Goal: Task Accomplishment & Management: Complete application form

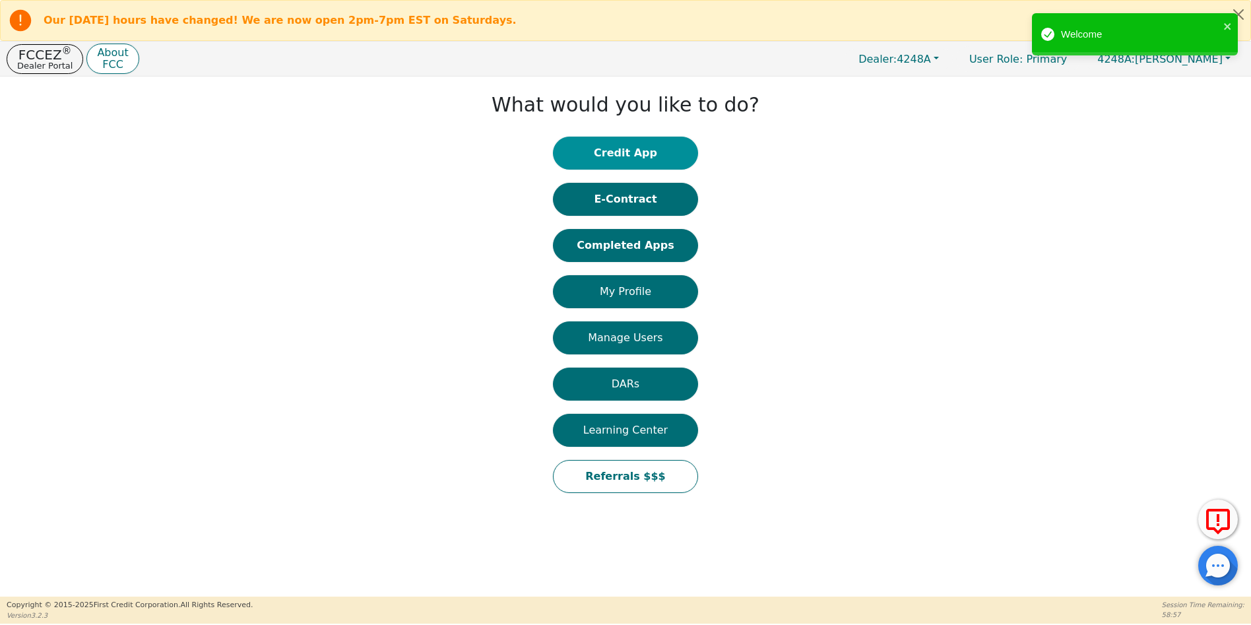
click at [622, 155] on button "Credit App" at bounding box center [625, 153] width 145 height 33
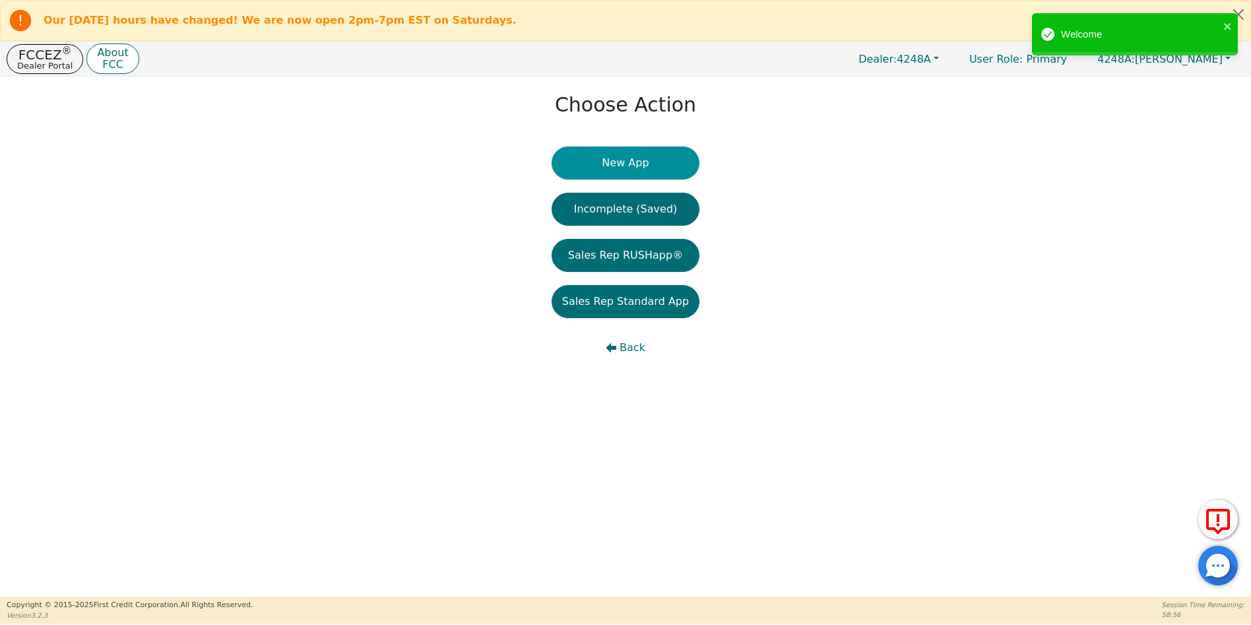
click at [626, 162] on button "New App" at bounding box center [626, 163] width 148 height 33
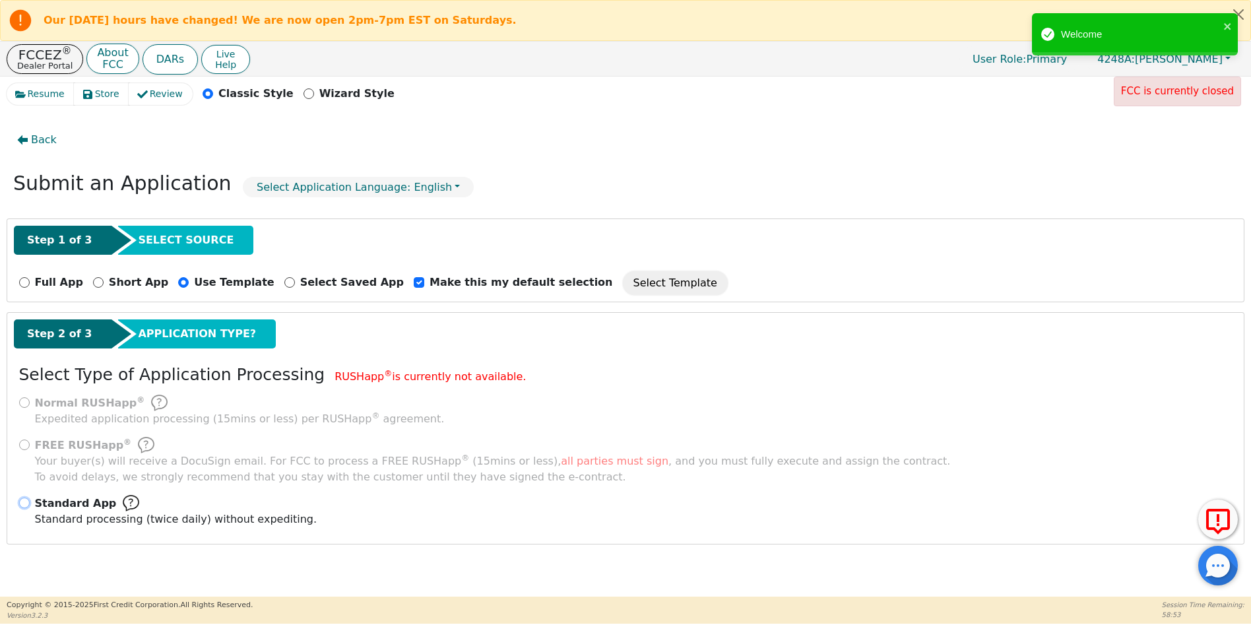
click at [26, 504] on input "Standard App Standard processing (twice daily) without expediting." at bounding box center [24, 503] width 11 height 11
radio input "true"
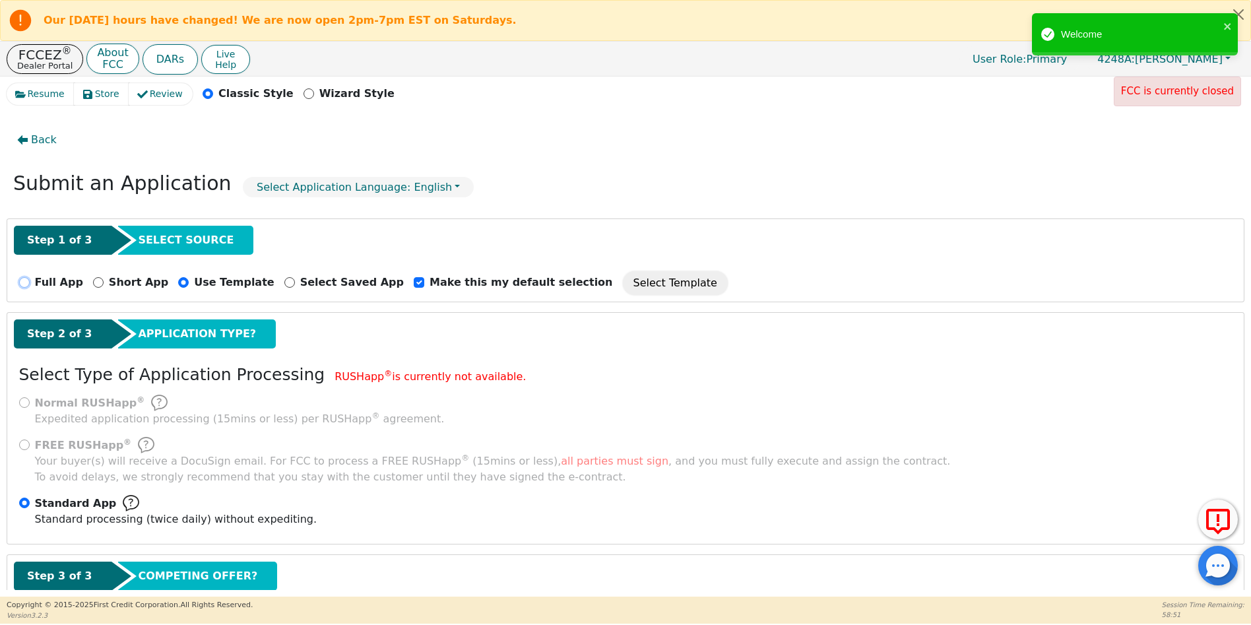
click at [24, 281] on input "Full App" at bounding box center [24, 282] width 11 height 11
radio input "true"
checkbox input "false"
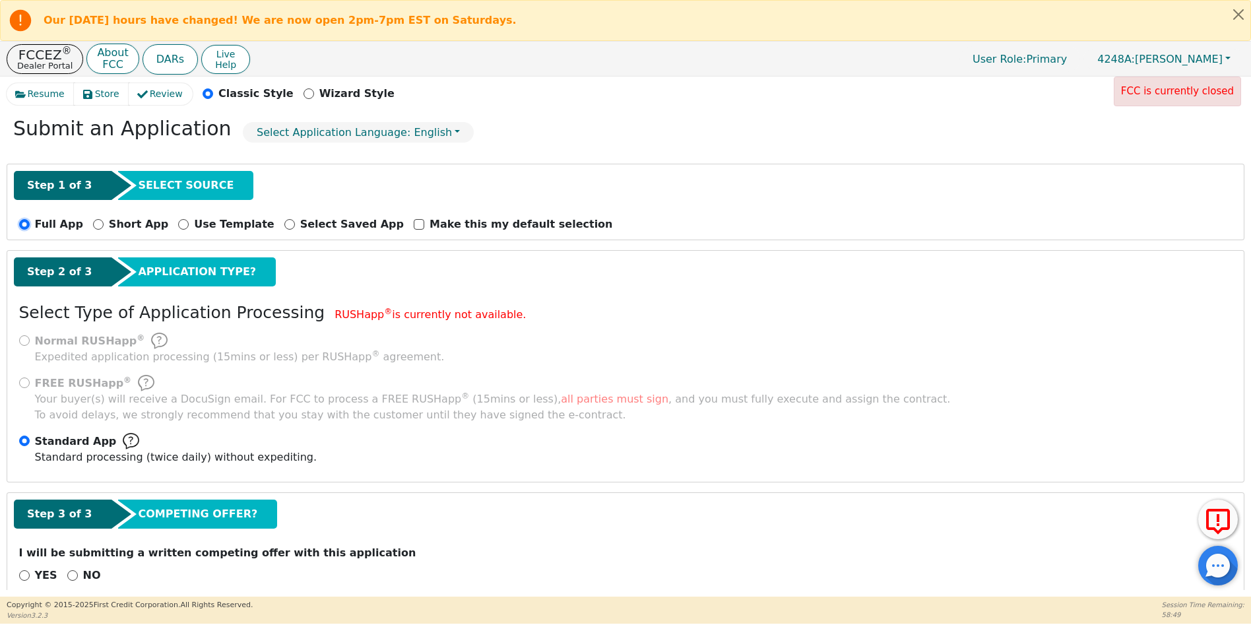
scroll to position [77, 0]
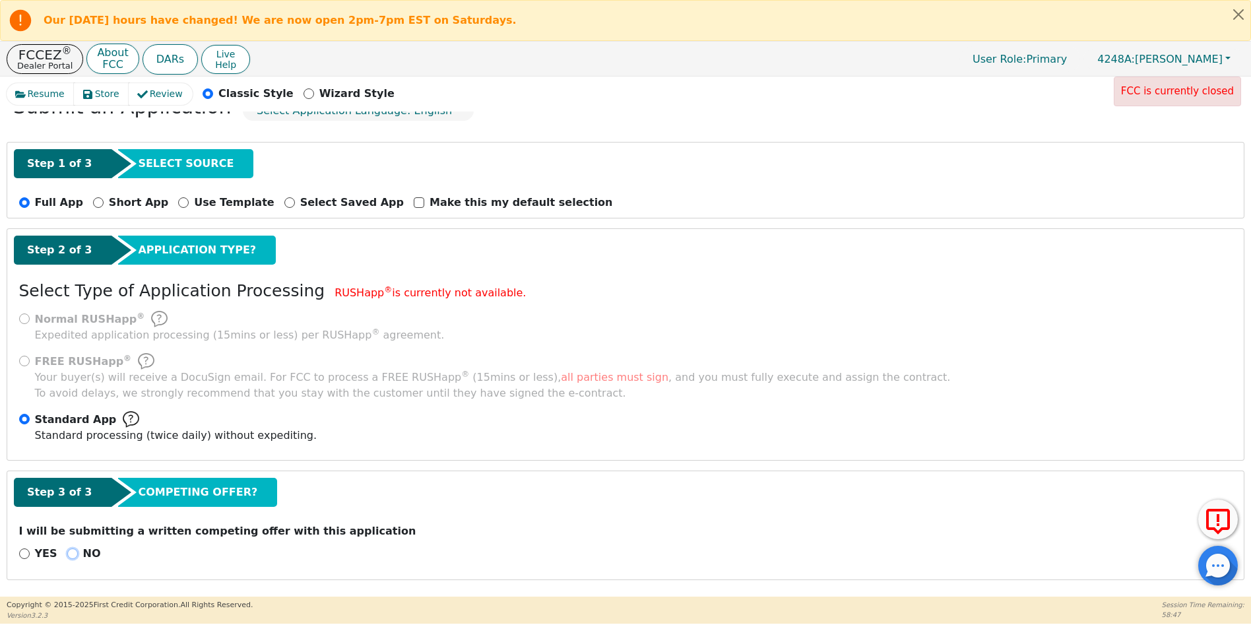
drag, startPoint x: 69, startPoint y: 555, endPoint x: 81, endPoint y: 555, distance: 11.2
click at [71, 555] on input "NO" at bounding box center [72, 553] width 11 height 11
radio input "true"
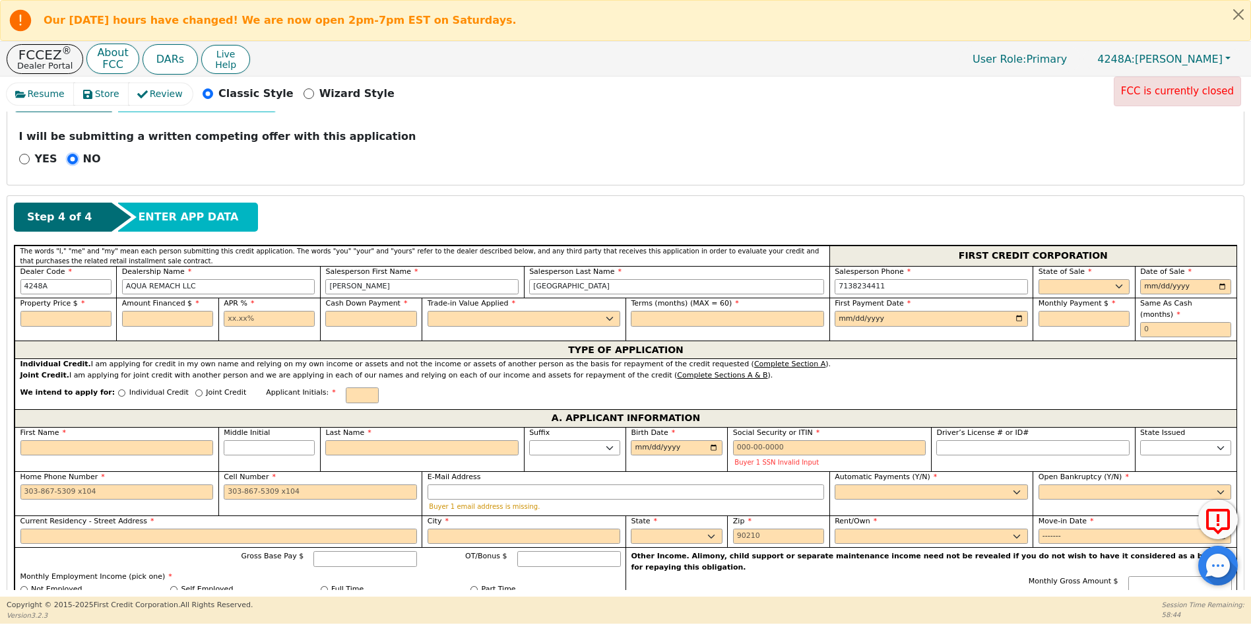
scroll to position [514, 0]
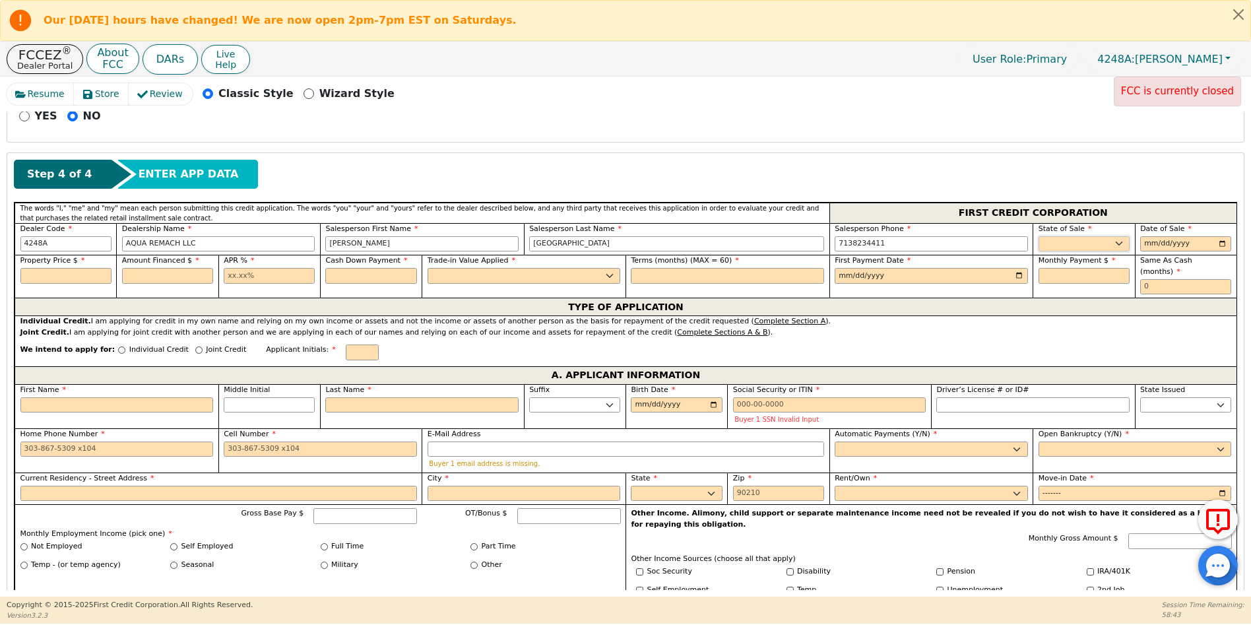
click at [1039, 246] on select "AK AL AR AZ CA CO CT DC DE FL [GEOGRAPHIC_DATA] HI IA ID IL IN KS [GEOGRAPHIC_D…" at bounding box center [1084, 244] width 91 height 16
select select "[GEOGRAPHIC_DATA]"
click at [1039, 236] on select "AK AL AR AZ CA CO CT DC DE FL [GEOGRAPHIC_DATA] HI IA ID IL IN KS [GEOGRAPHIC_D…" at bounding box center [1084, 244] width 91 height 16
click at [1220, 246] on input "date" at bounding box center [1185, 244] width 91 height 16
type input "[DATE]"
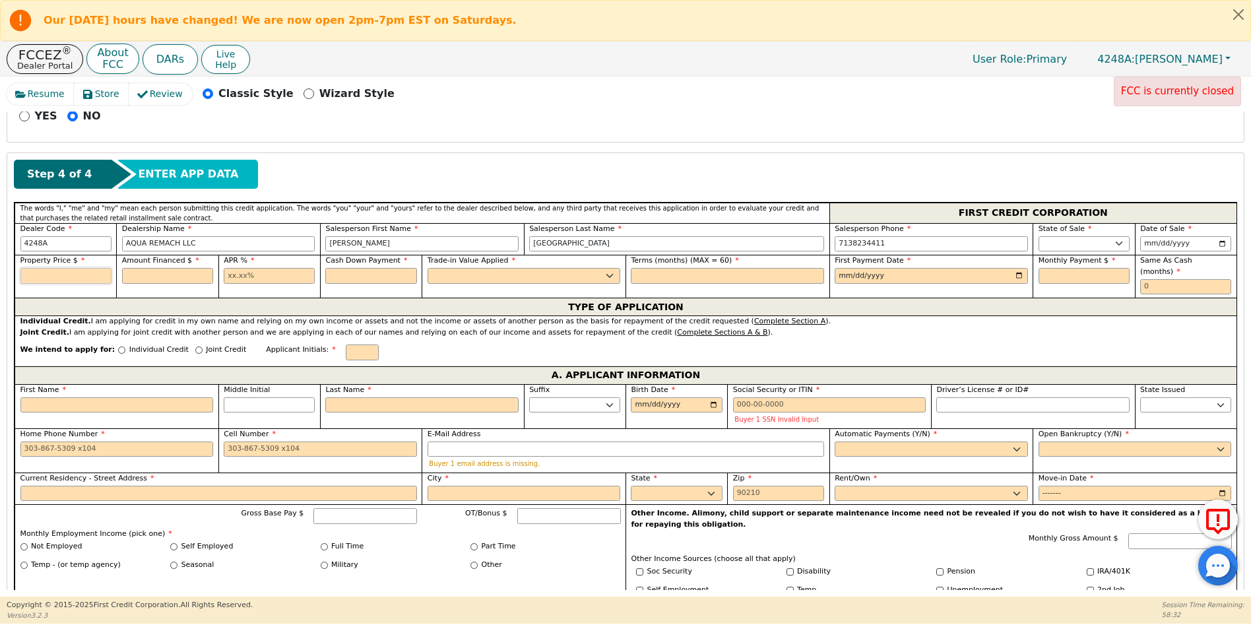
click at [46, 275] on input "text" at bounding box center [65, 276] width 91 height 16
type input "8500.00"
type input "17.99"
type input "0.00"
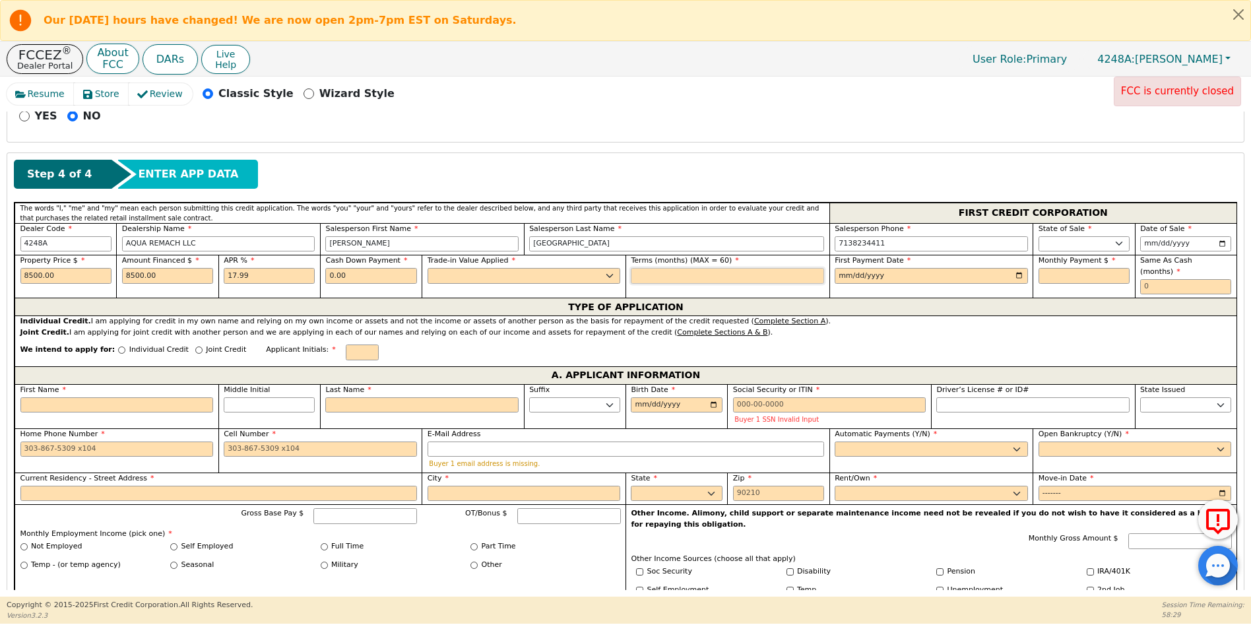
type input "60"
type input "[DATE]"
type input "215.80"
type input "0"
type input "NGG"
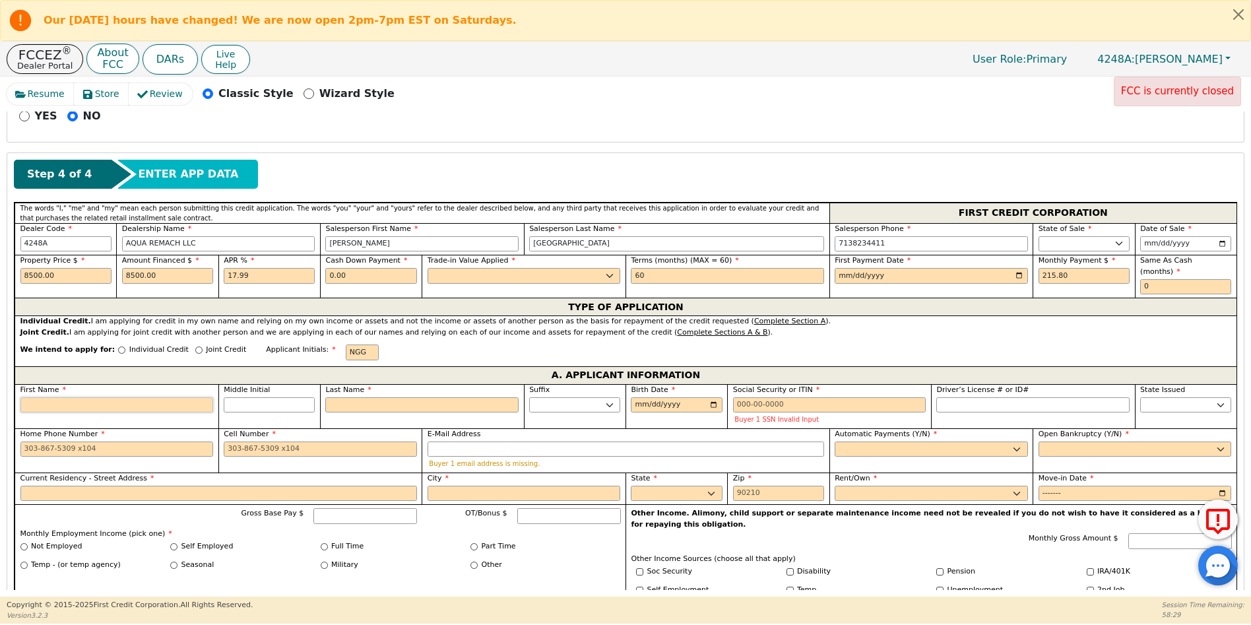
type input "[PERSON_NAME]"
type input "G"
type input "[PERSON_NAME]"
type input "[DATE]"
type input "--6776"
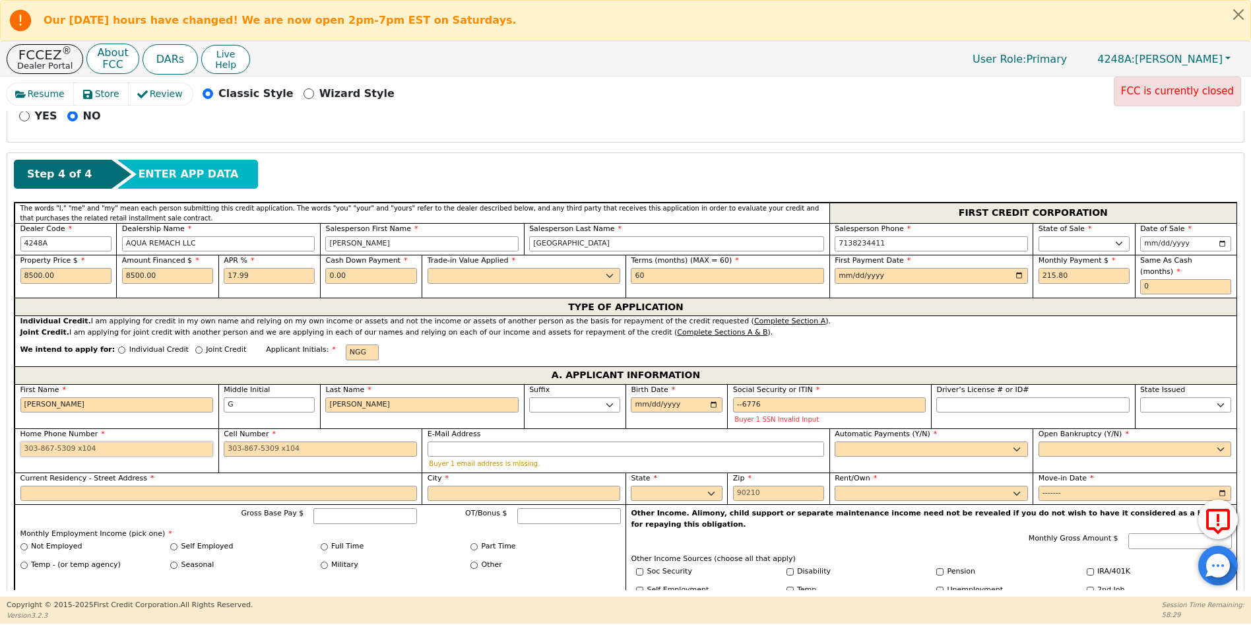
type input "[PHONE_NUMBER]"
type input "[EMAIL_ADDRESS][DOMAIN_NAME]"
type input "1319 pinchot st"
type input "EL CAMPO"
type input "77437"
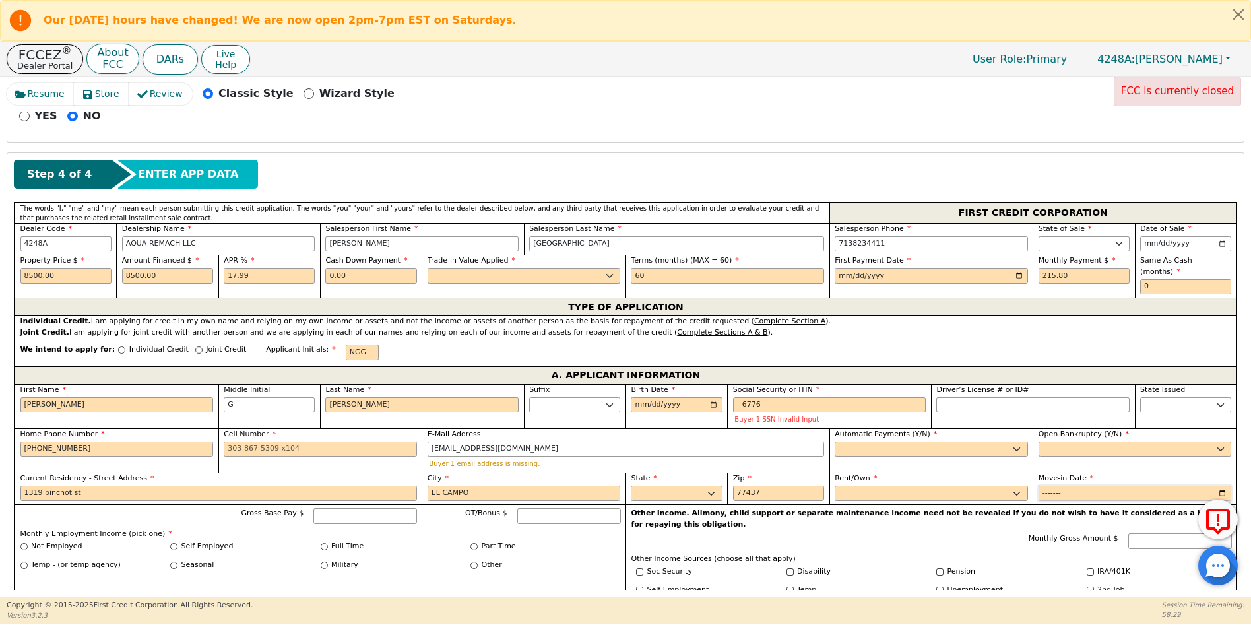
type input "2022-01"
type input "3000.00"
type input "POSTIRRO"
type input "MANAGER"
type input "2015-01"
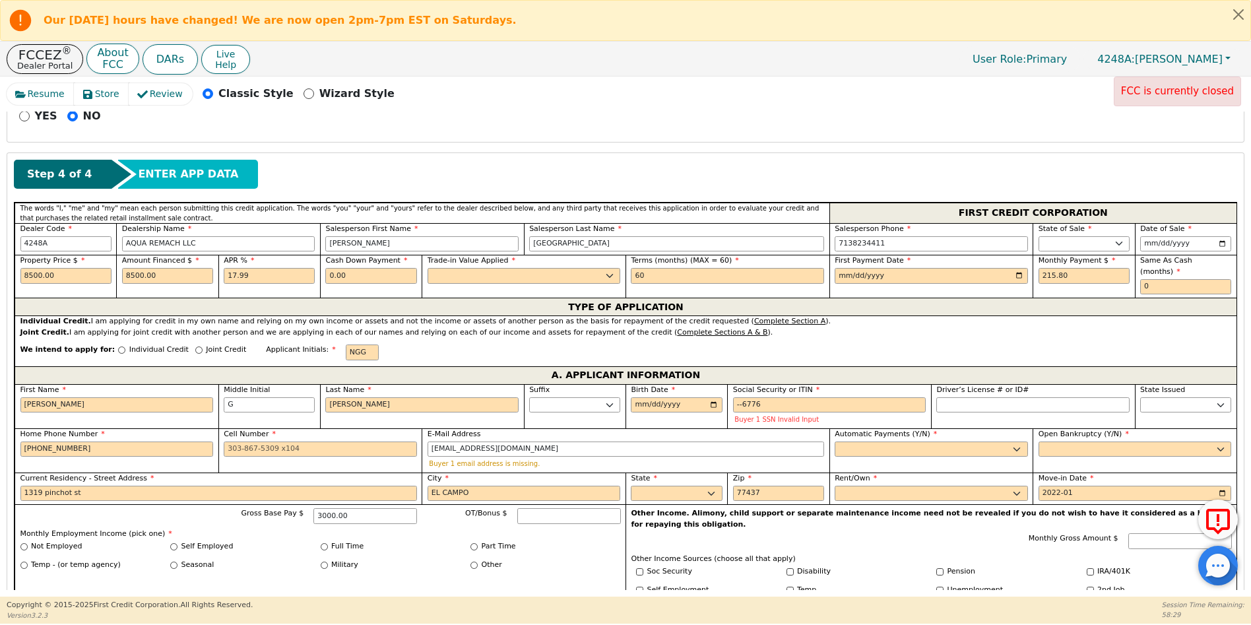
type input "[GEOGRAPHIC_DATA]"
type input "[PERSON_NAME]"
type input "[PHONE_NUMBER]"
type input "[PERSON_NAME]"
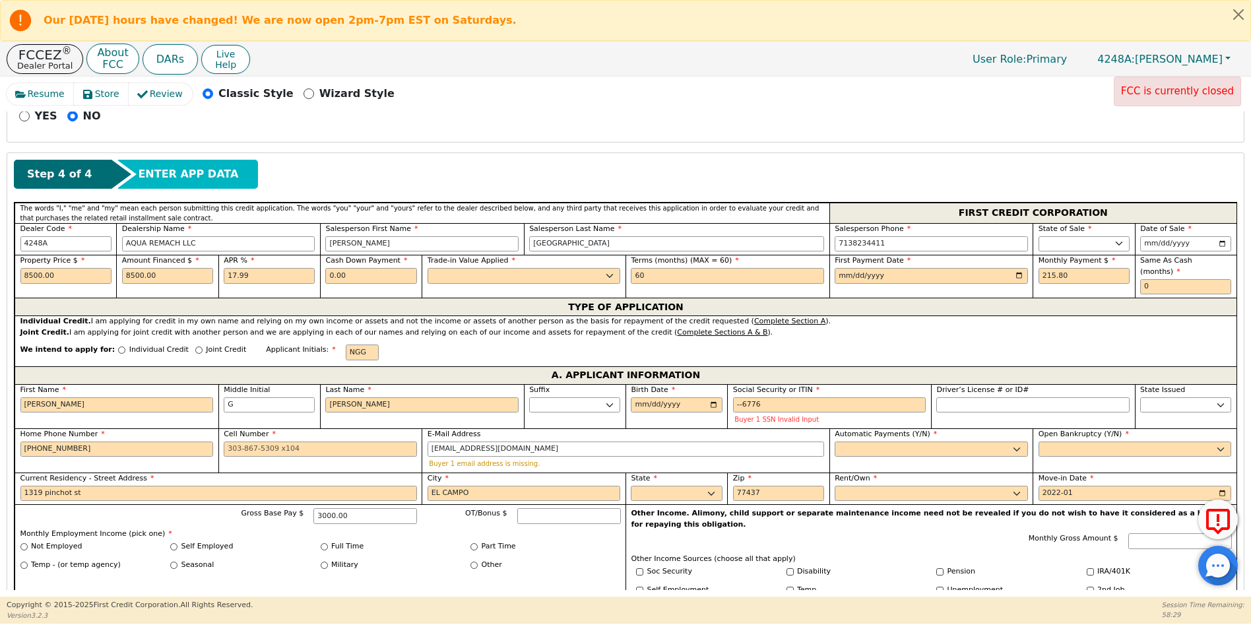
type input "VIVES"
type input "[PHONE_NUMBER]"
type input "NGG"
type input "[PERSON_NAME]"
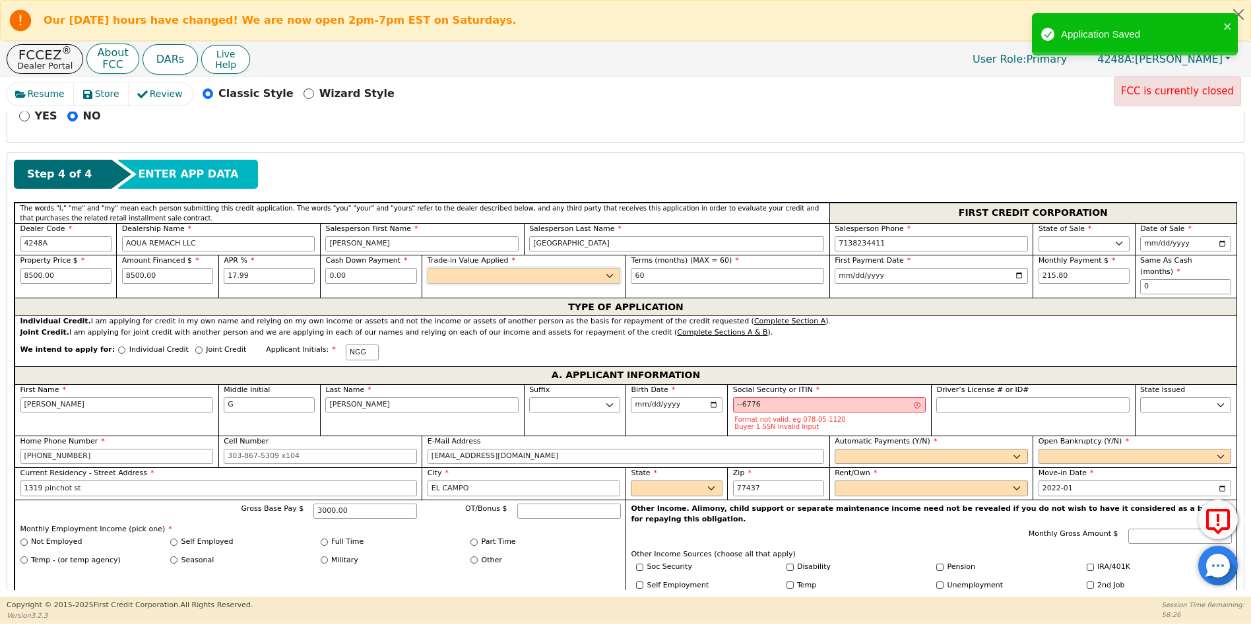
click at [448, 275] on select "Yes No" at bounding box center [524, 276] width 193 height 16
select select "n"
click at [428, 268] on select "Yes No" at bounding box center [524, 276] width 193 height 16
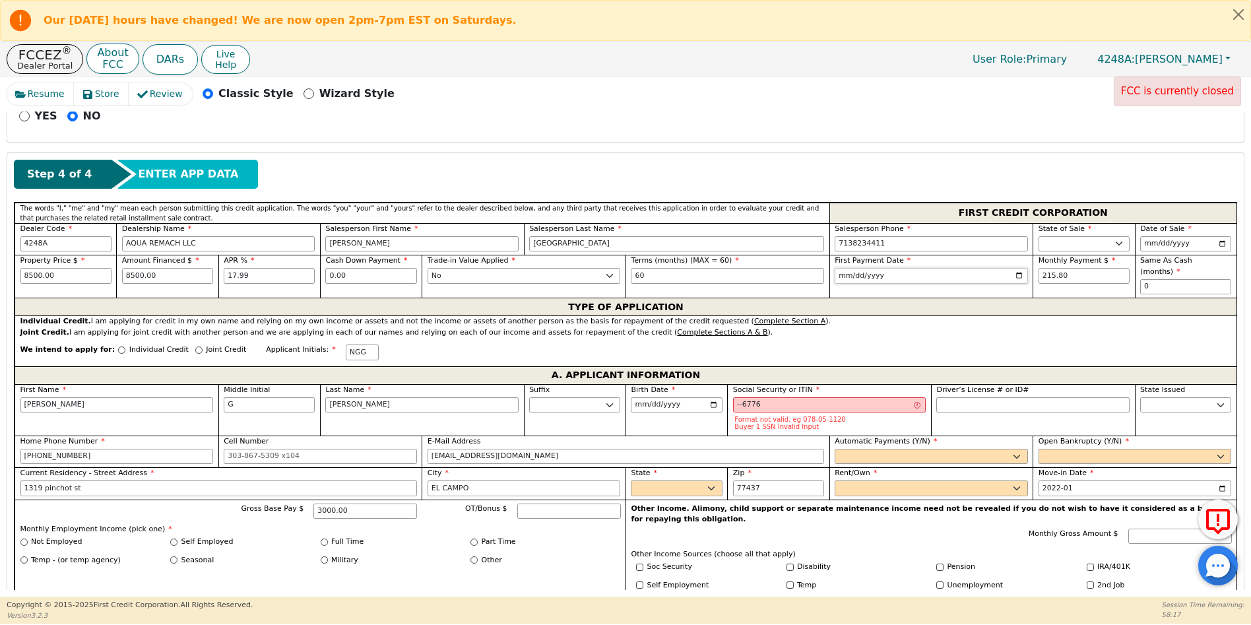
click at [1016, 276] on input "[DATE]" at bounding box center [931, 276] width 193 height 16
click at [878, 273] on input "[DATE]" at bounding box center [931, 276] width 193 height 16
click at [878, 276] on input "[DATE]" at bounding box center [931, 276] width 193 height 16
drag, startPoint x: 878, startPoint y: 277, endPoint x: 831, endPoint y: 274, distance: 47.6
click at [831, 274] on div "First Payment Date [DATE]" at bounding box center [932, 276] width 204 height 43
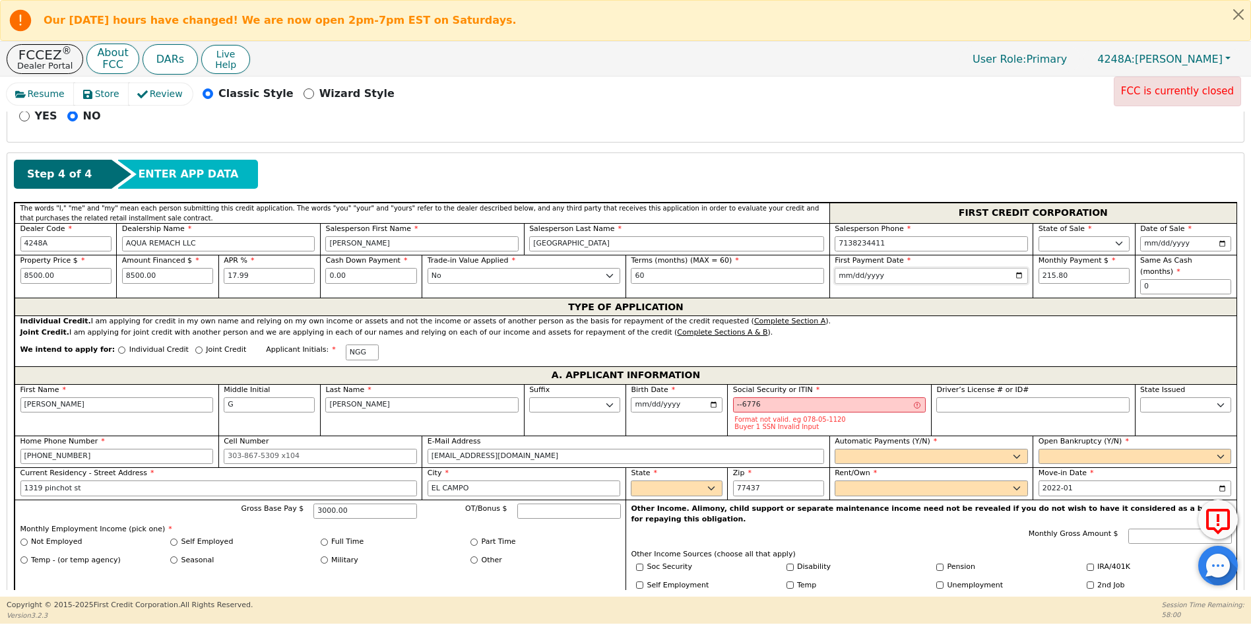
click at [1019, 275] on input "[DATE]" at bounding box center [931, 276] width 193 height 16
click at [1073, 275] on input "215.80" at bounding box center [1084, 276] width 91 height 16
click at [118, 346] on input "Individual Credit" at bounding box center [121, 349] width 7 height 7
radio input "true"
drag, startPoint x: 65, startPoint y: 396, endPoint x: -8, endPoint y: 394, distance: 72.6
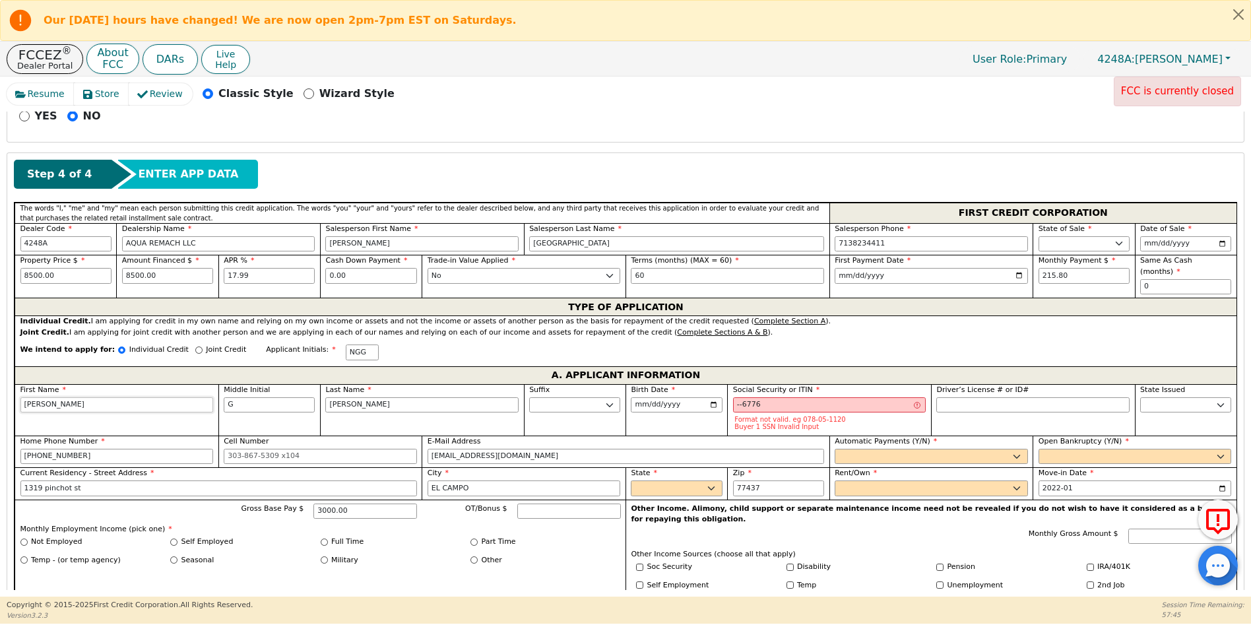
click at [0, 394] on html "Our [DATE] hours have changed! We are now open 2pm-7pm EST on Saturdays. FCCEZ …" at bounding box center [625, 312] width 1251 height 624
type input "GG"
type input "[PERSON_NAME]"
type input "CGG"
type input "C"
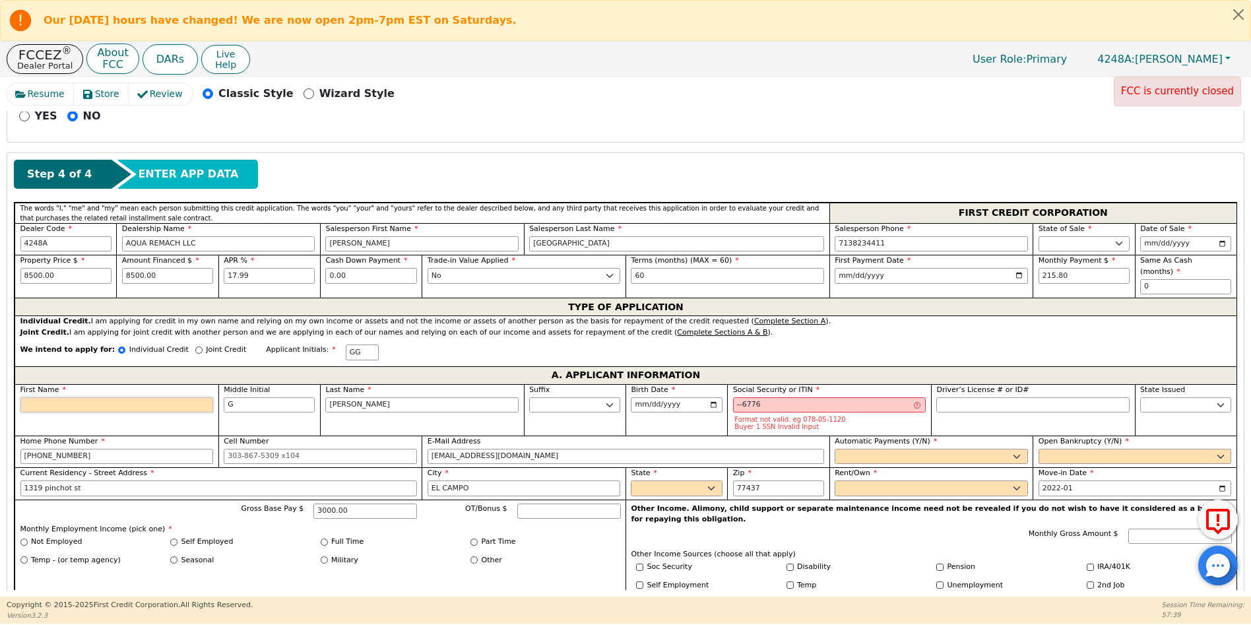
type input "[PERSON_NAME]"
type input "CH"
type input "[PERSON_NAME]"
type input "CHR"
type input "CHR [PERSON_NAME]"
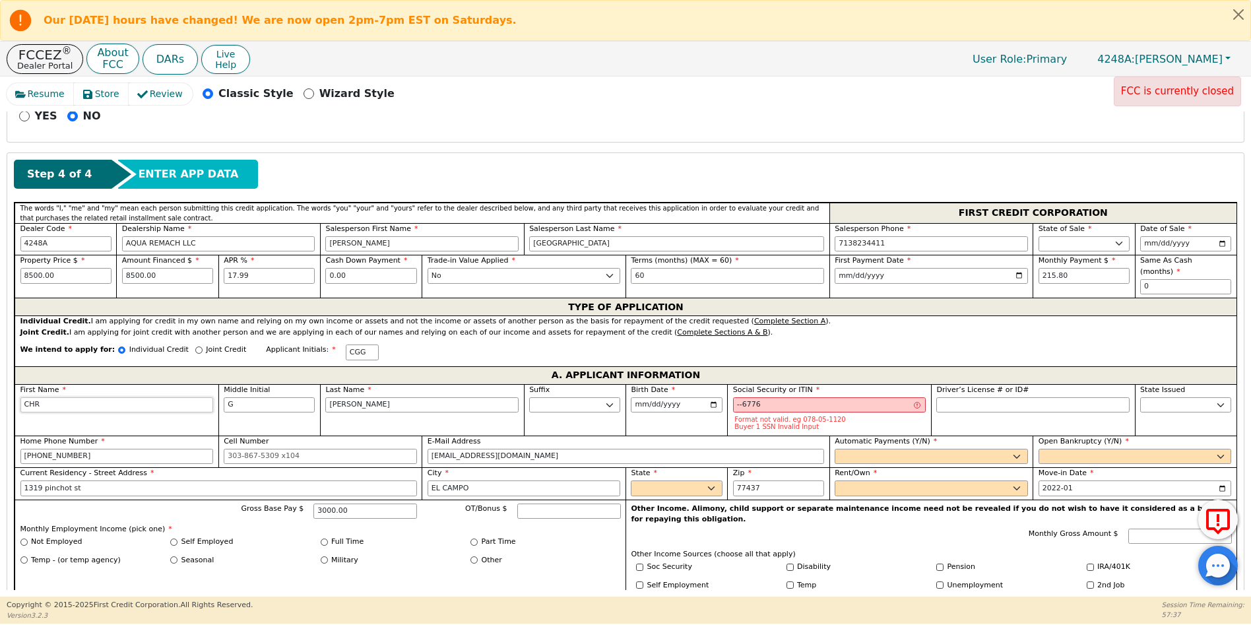
type input "CHRI"
type input "[PERSON_NAME]"
type input "[DEMOGRAPHIC_DATA]"
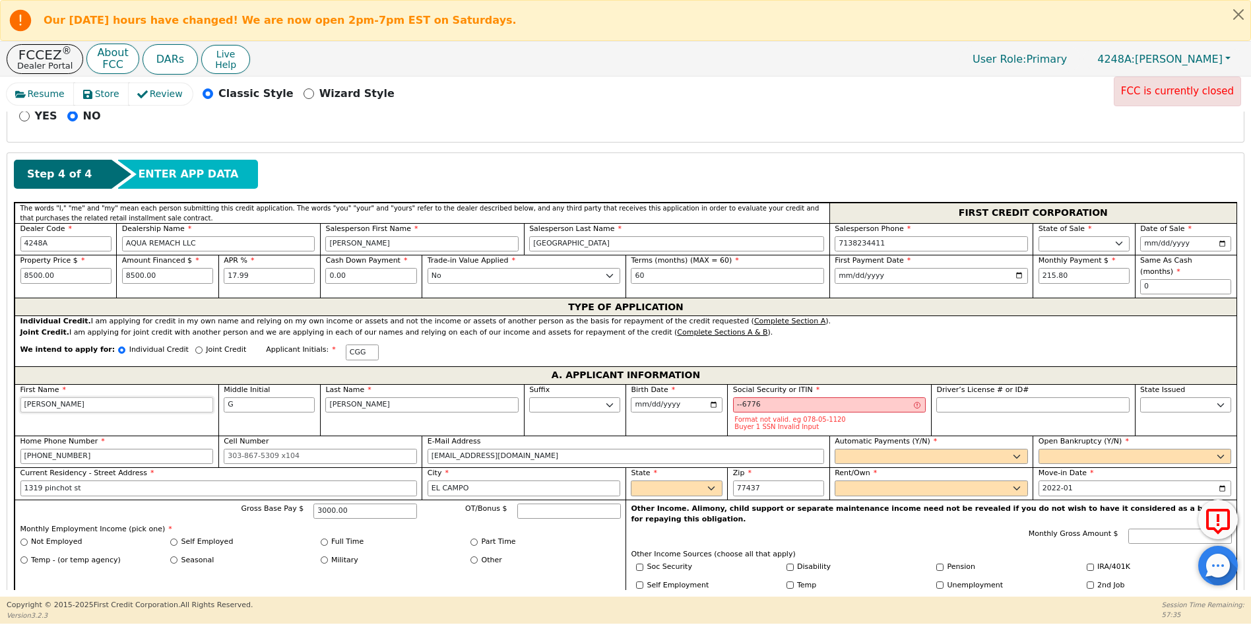
type input "[PERSON_NAME] G [PERSON_NAME]"
type input "[DEMOGRAPHIC_DATA]"
type input "[PERSON_NAME]"
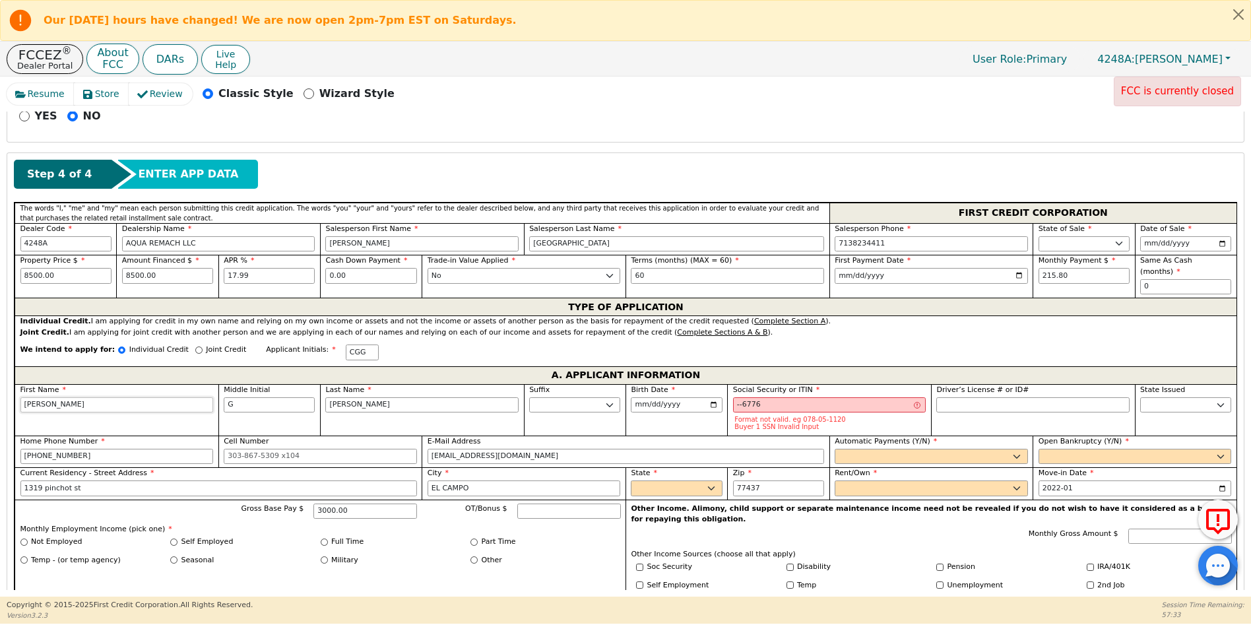
type input "[DEMOGRAPHIC_DATA]"
type input "[PERSON_NAME]"
type input "[DEMOGRAPHIC_DATA]"
click at [251, 397] on input "G" at bounding box center [269, 405] width 91 height 16
drag, startPoint x: 248, startPoint y: 393, endPoint x: 220, endPoint y: 395, distance: 27.8
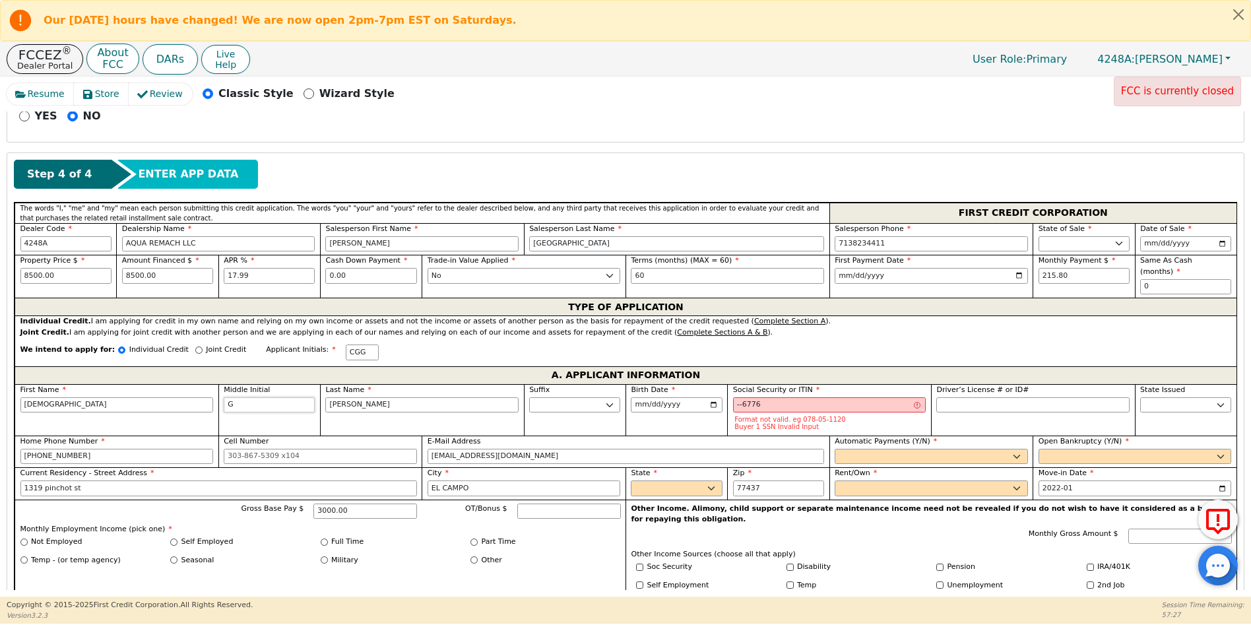
click at [220, 395] on div "Middle Initial G" at bounding box center [269, 409] width 102 height 51
type input "CG"
type input "[PERSON_NAME]"
type input "CAG"
type input "A"
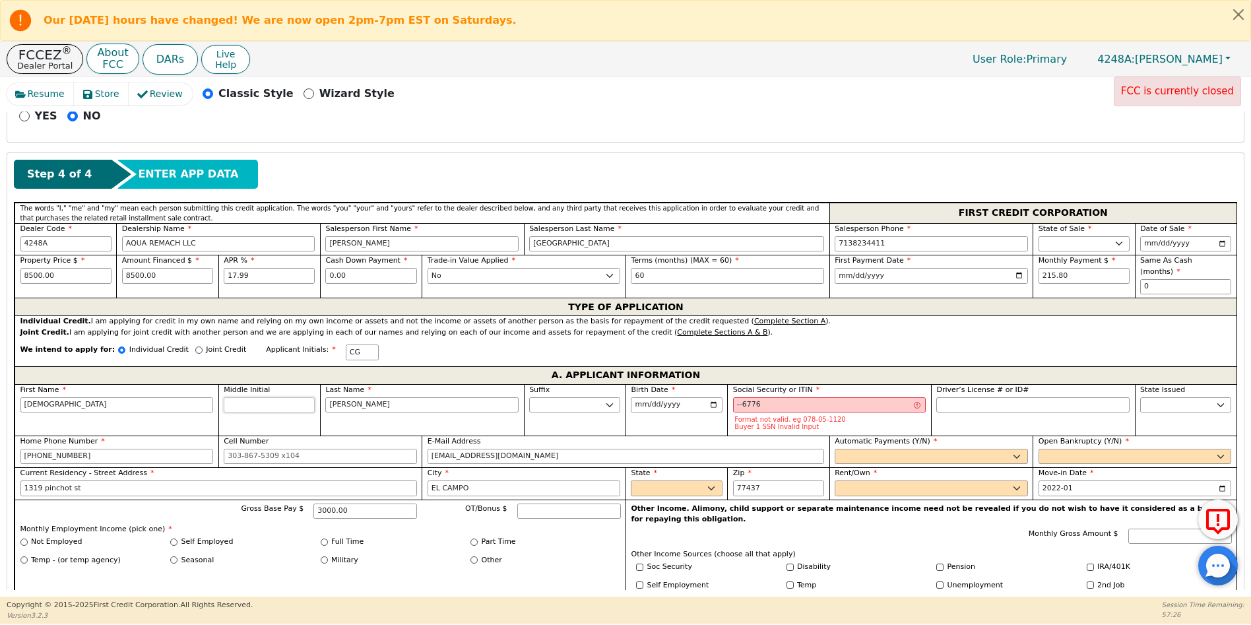
type input "[PERSON_NAME]"
type input "A"
click at [376, 397] on input "[PERSON_NAME]" at bounding box center [421, 405] width 193 height 16
click at [375, 397] on input "[PERSON_NAME]" at bounding box center [421, 405] width 193 height 16
type input "CA"
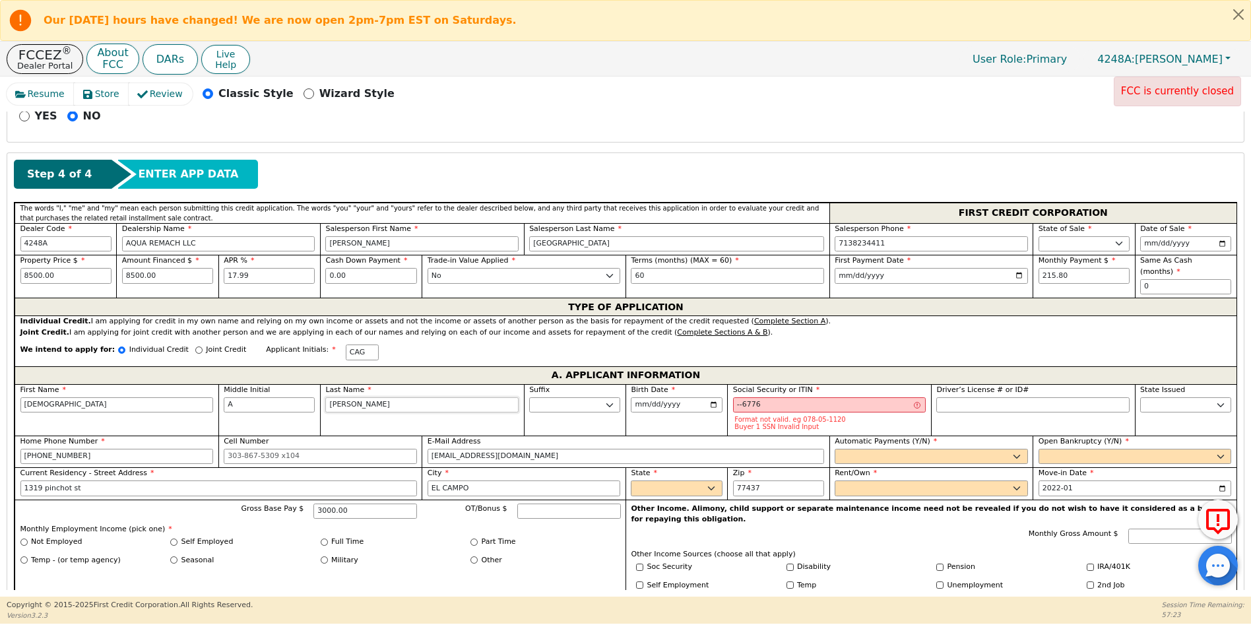
type input "[DEMOGRAPHIC_DATA][PERSON_NAME]"
type input "CAV"
type input "V"
type input "CHRISTIAN A V"
type input "VA"
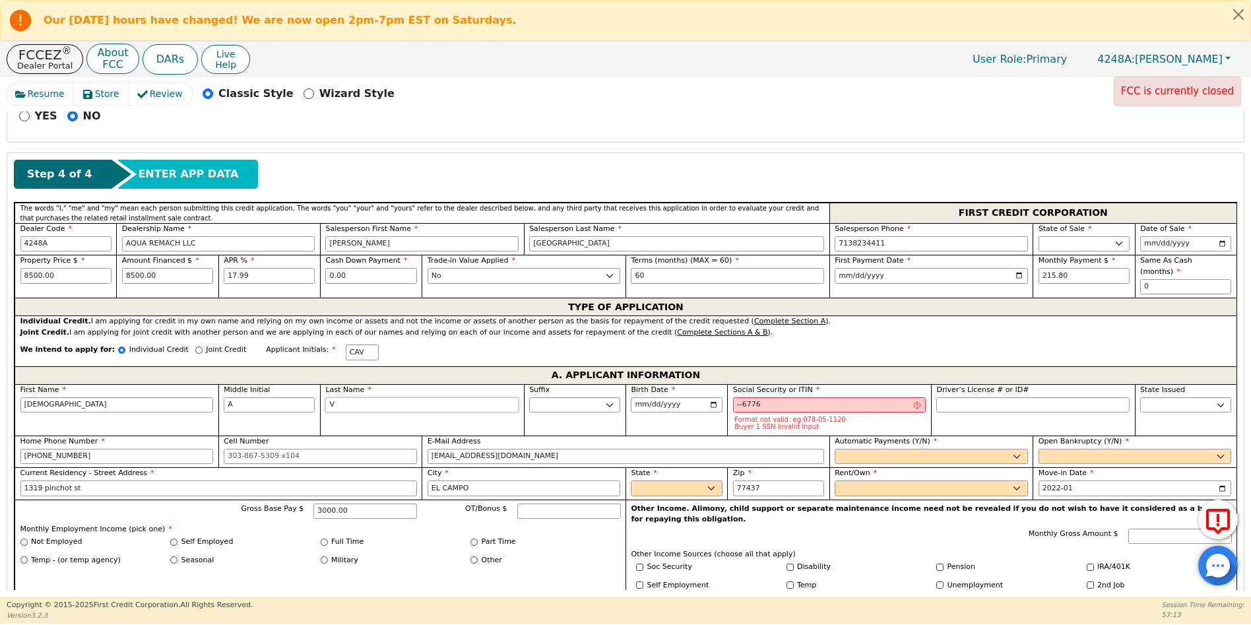
type input "[DEMOGRAPHIC_DATA] A VA"
type input "VAL"
type input "[PERSON_NAME] A [PERSON_NAME]"
type input "VALE"
type input "[PERSON_NAME]"
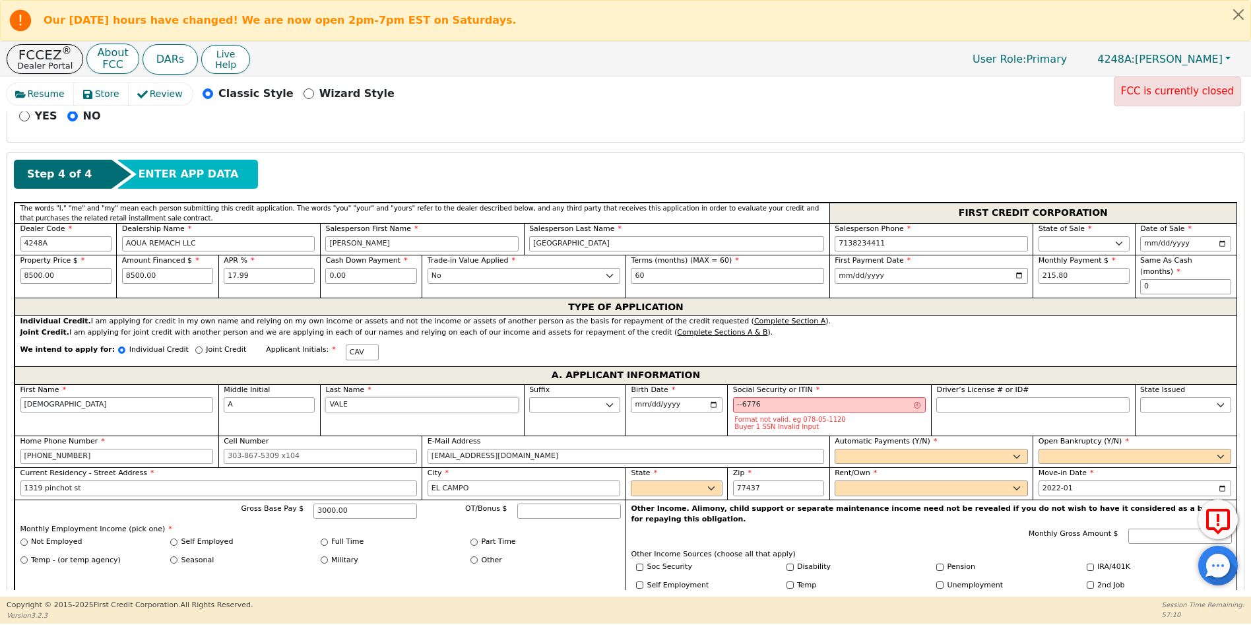
type input "VALEN"
type input "[DEMOGRAPHIC_DATA][PERSON_NAME]"
type input "VALENT"
type input "[PERSON_NAME]"
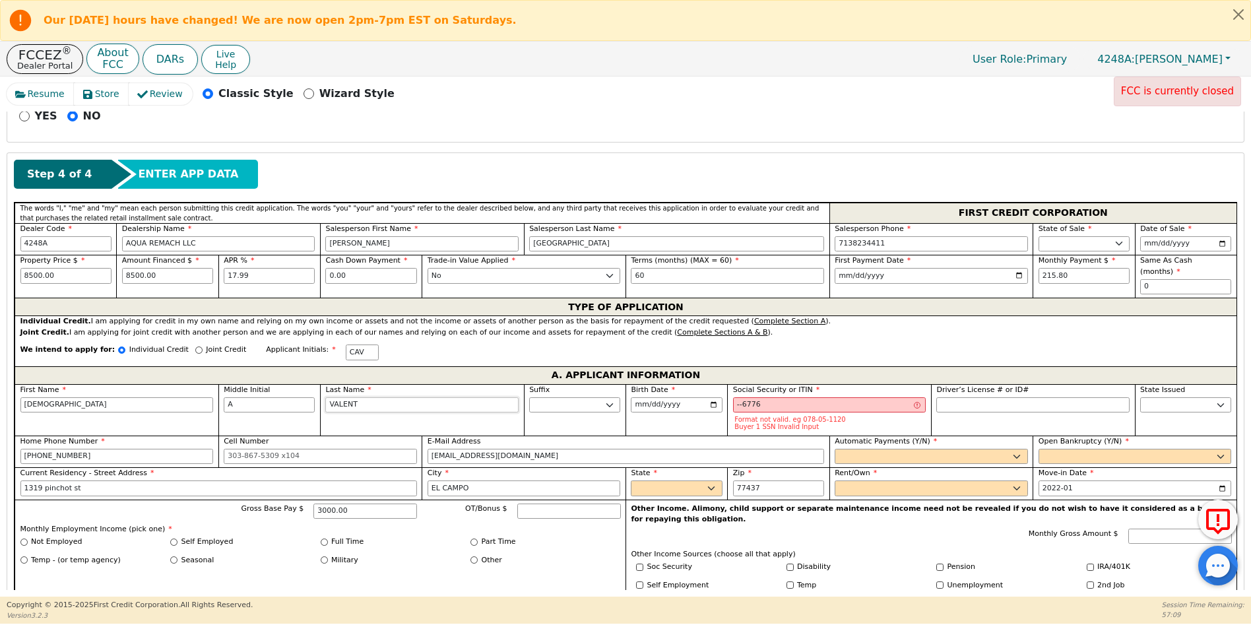
type input "[PERSON_NAME]"
type input "VALENTIB"
type input "[PERSON_NAME]"
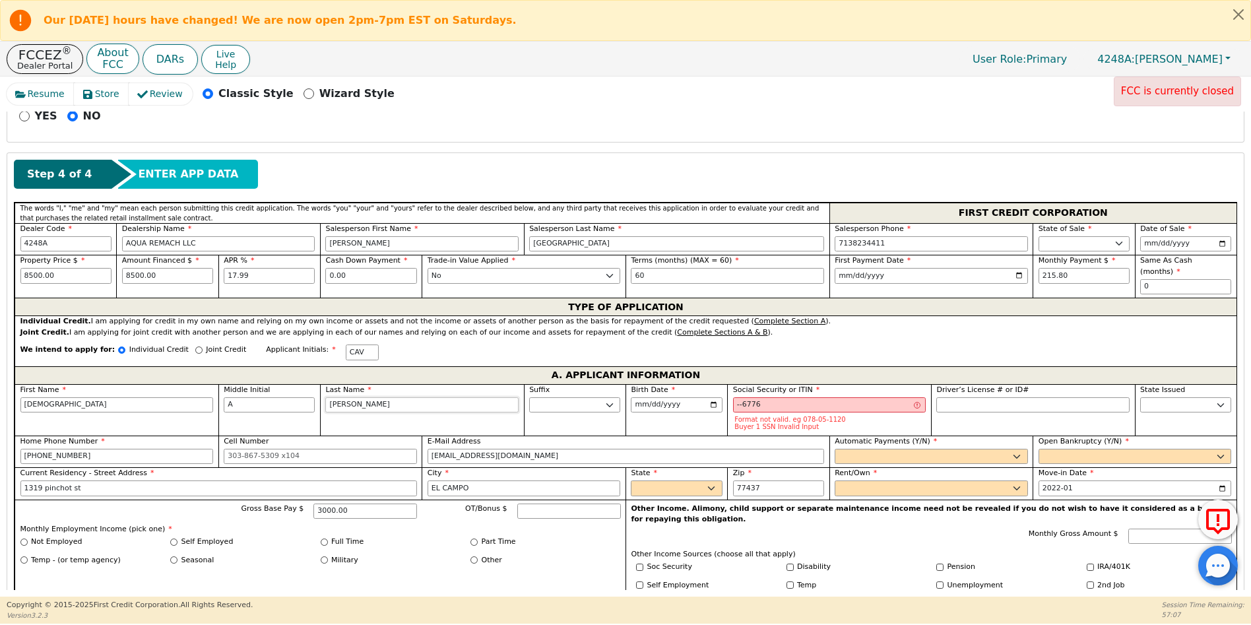
type input "[PERSON_NAME]"
type input "[DEMOGRAPHIC_DATA][PERSON_NAME]"
type input "[PERSON_NAME]"
click at [711, 397] on input "[DATE]" at bounding box center [676, 405] width 91 height 16
click at [687, 397] on input "[DATE]" at bounding box center [676, 405] width 91 height 16
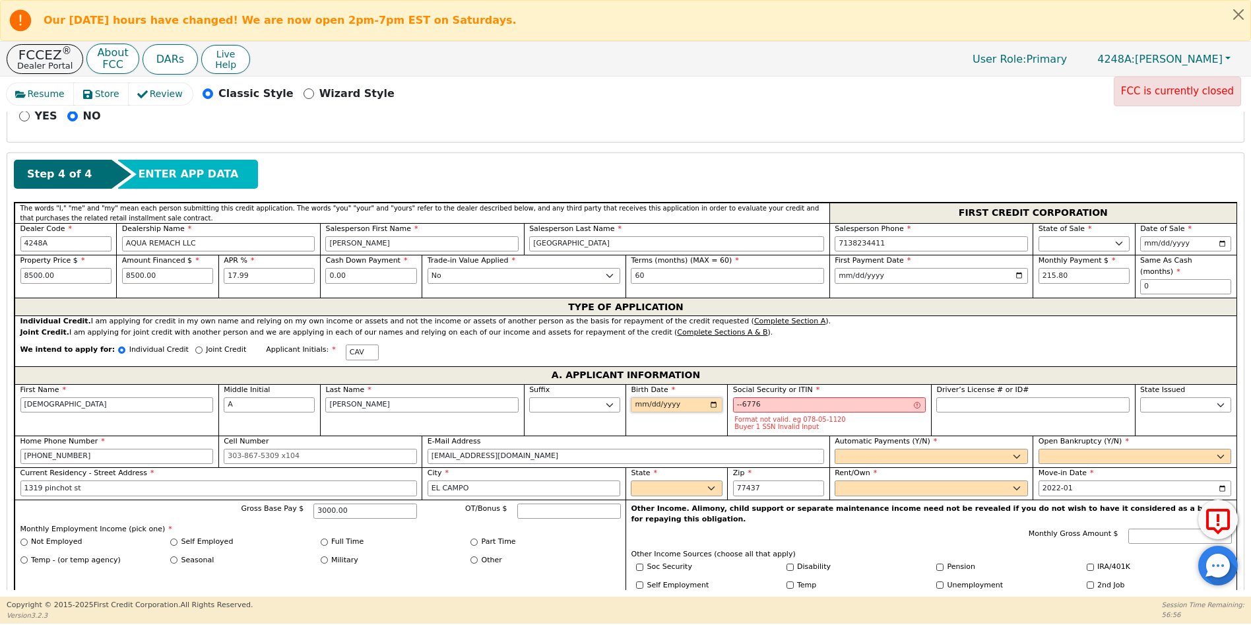
type input "[DATE]"
drag, startPoint x: 764, startPoint y: 399, endPoint x: 727, endPoint y: 397, distance: 37.0
click at [727, 397] on div "Social Security or ITIN --6776 Format not valid. eg 078-05-1120 Buyer 1 SSN Inv…" at bounding box center [829, 409] width 204 height 51
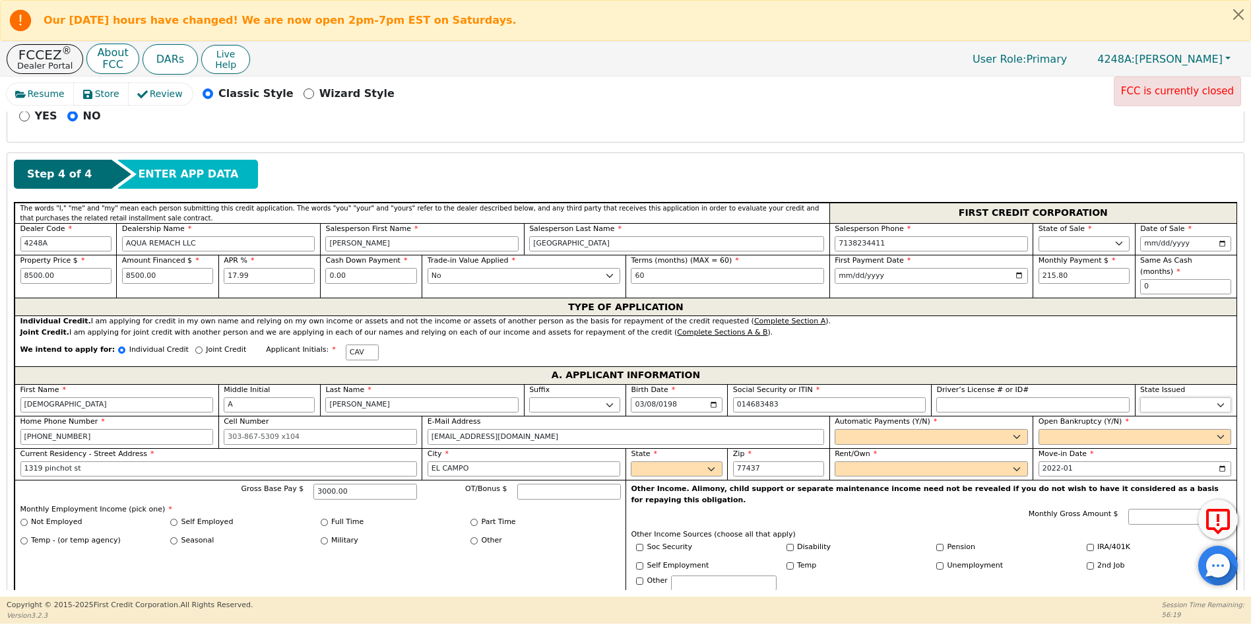
type input "***-**-3483"
click at [1152, 397] on select "AK AL AR AZ CA CO CT DC DE FL [GEOGRAPHIC_DATA] HI IA ID IL IN KS [GEOGRAPHIC_D…" at bounding box center [1185, 405] width 91 height 16
select select "[GEOGRAPHIC_DATA]"
click at [1152, 397] on select "AK AL AR AZ CA CO CT DC DE FL [GEOGRAPHIC_DATA] HI IA ID IL IN KS [GEOGRAPHIC_D…" at bounding box center [1185, 405] width 91 height 16
drag, startPoint x: 95, startPoint y: 430, endPoint x: 15, endPoint y: 424, distance: 80.7
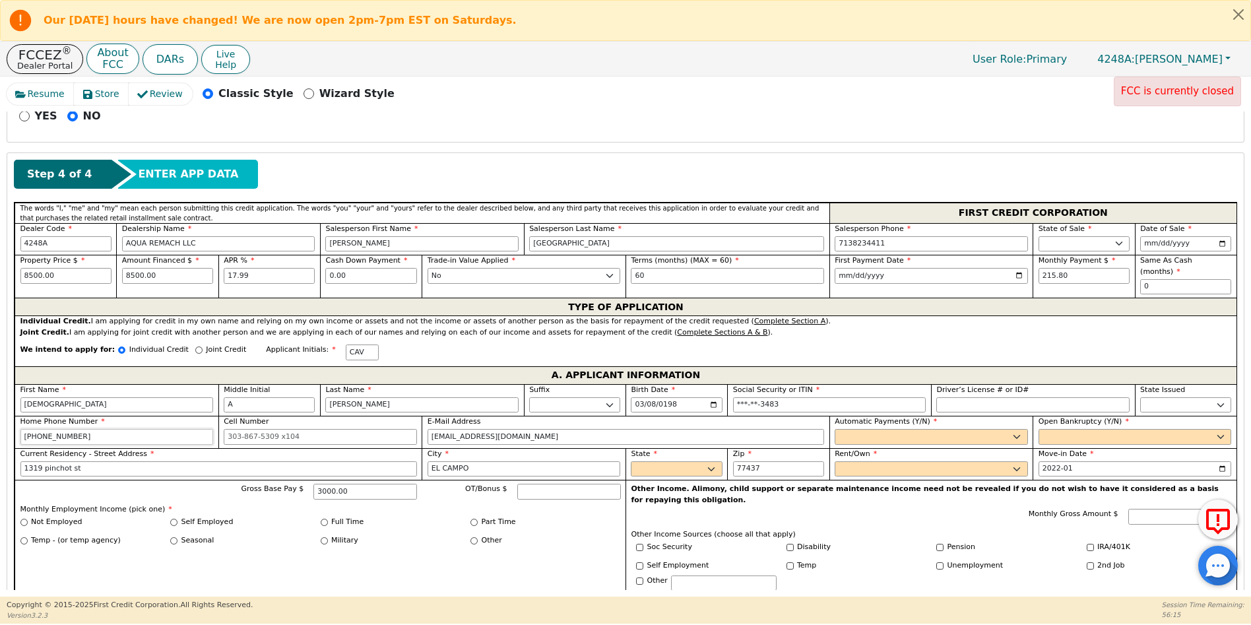
click at [15, 424] on div "Home Phone Number [PHONE_NUMBER]" at bounding box center [117, 432] width 204 height 32
type input "[PHONE_NUMBER]"
click at [237, 429] on input "Cell Number" at bounding box center [320, 437] width 193 height 16
type input "[PHONE_NUMBER]"
drag, startPoint x: 533, startPoint y: 430, endPoint x: 405, endPoint y: 420, distance: 128.4
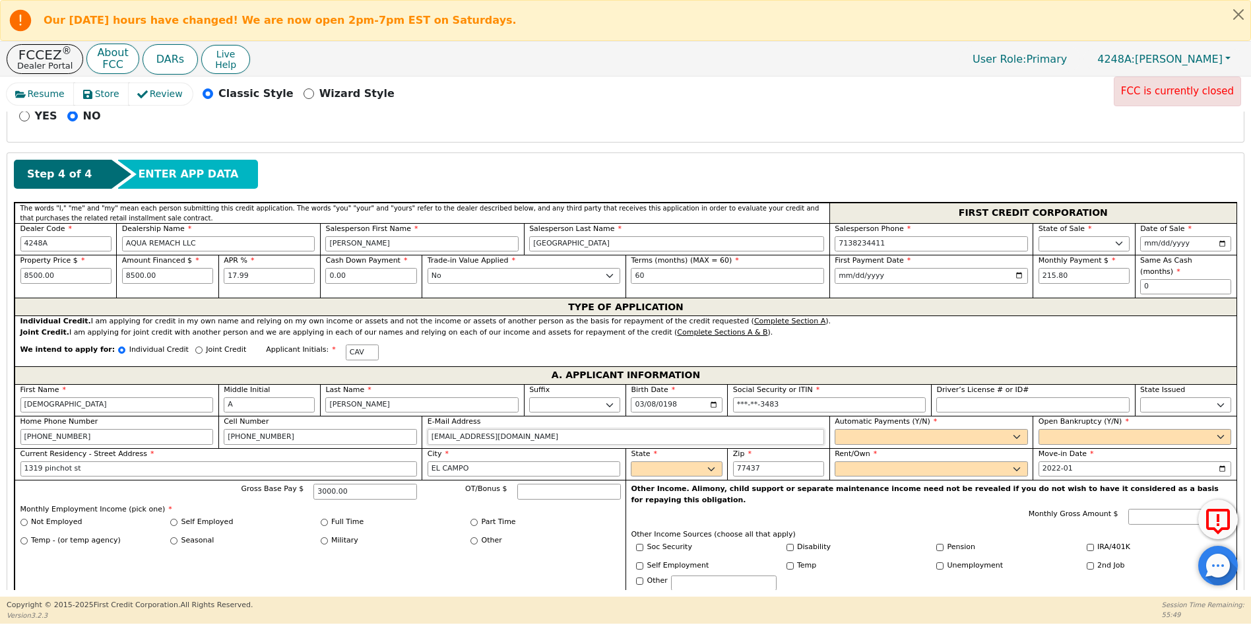
click at [405, 427] on div "First Name [DEMOGRAPHIC_DATA] Middle Initial A Last Name [PERSON_NAME] Sr. II I…" at bounding box center [626, 552] width 1222 height 336
type input "[EMAIL_ADDRESS][DOMAIN_NAME]"
click at [840, 429] on select "Yes No" at bounding box center [931, 437] width 193 height 16
select select "y"
click at [835, 429] on select "Yes No" at bounding box center [931, 437] width 193 height 16
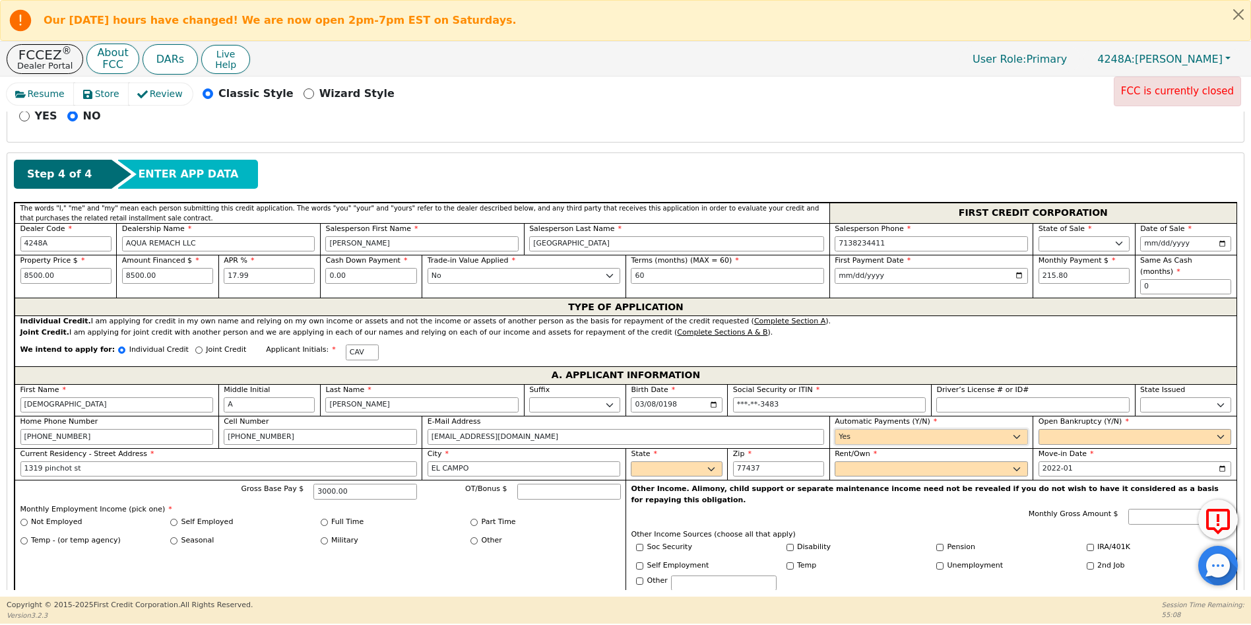
type input "[DEMOGRAPHIC_DATA][PERSON_NAME]"
click at [1047, 429] on select "Yes No" at bounding box center [1135, 437] width 193 height 16
select select "n"
click at [1039, 429] on select "Yes No" at bounding box center [1135, 437] width 193 height 16
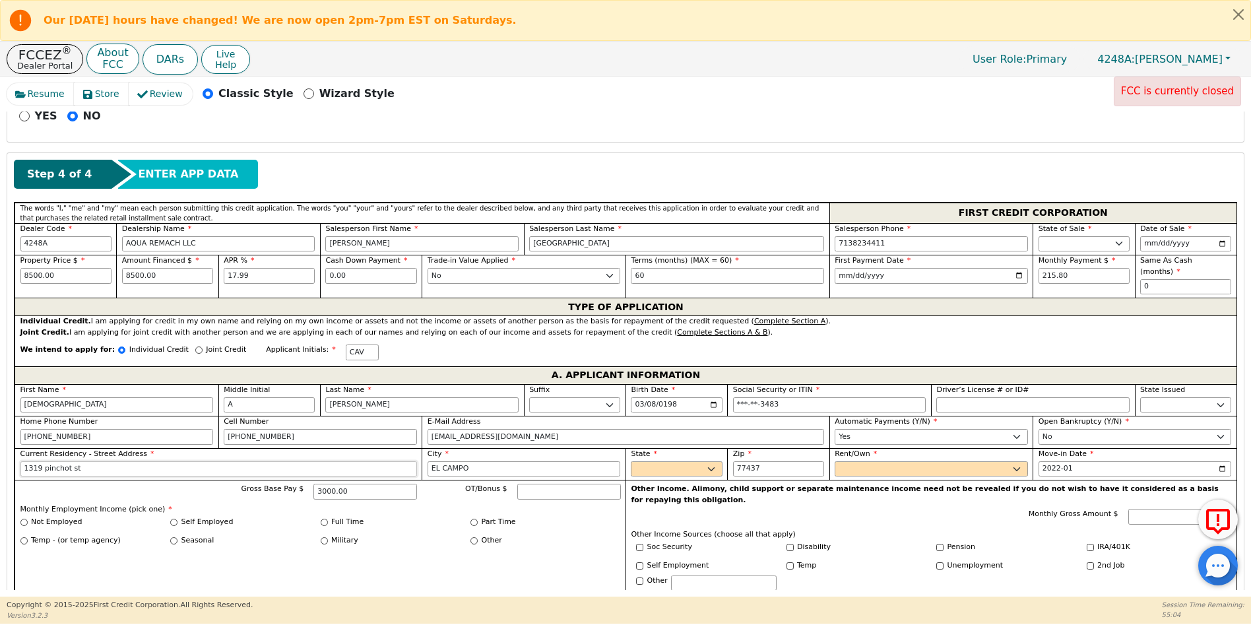
drag, startPoint x: 94, startPoint y: 459, endPoint x: 15, endPoint y: 460, distance: 78.5
click at [15, 460] on div "Current Residency - Street Address [STREET_ADDRESS]" at bounding box center [218, 464] width 407 height 32
type input "1165 Rd"
click at [488, 462] on input "EL CAMPO" at bounding box center [524, 469] width 193 height 16
drag, startPoint x: 488, startPoint y: 462, endPoint x: 421, endPoint y: 453, distance: 67.9
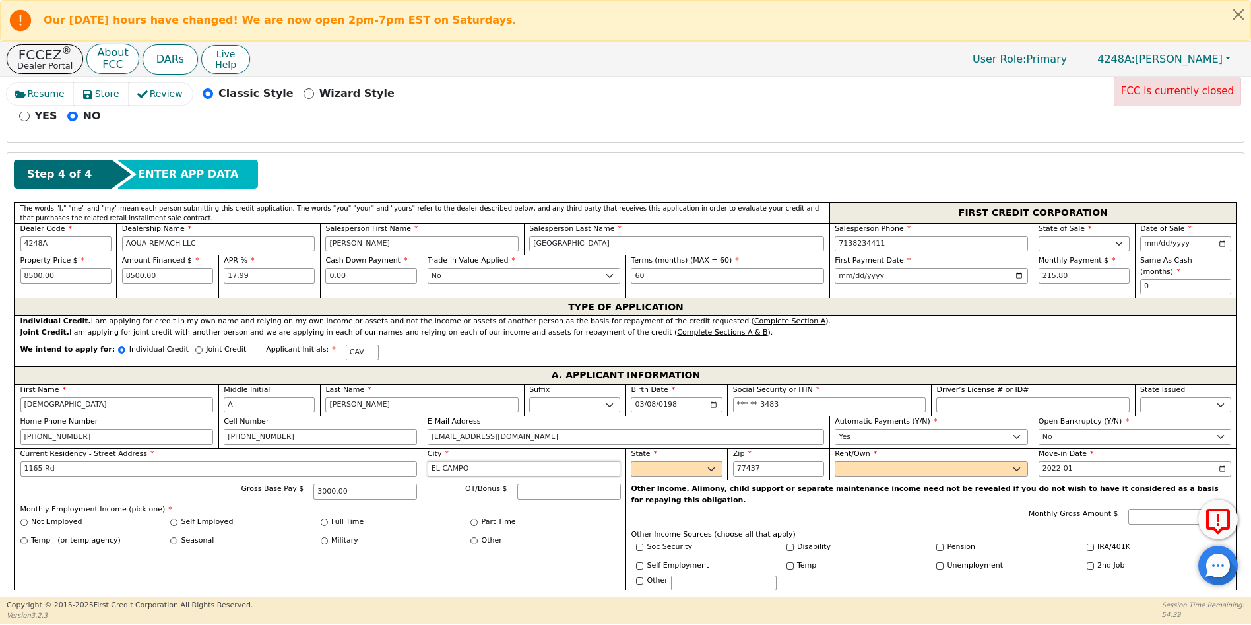
click at [422, 453] on div "City [GEOGRAPHIC_DATA]" at bounding box center [524, 464] width 204 height 32
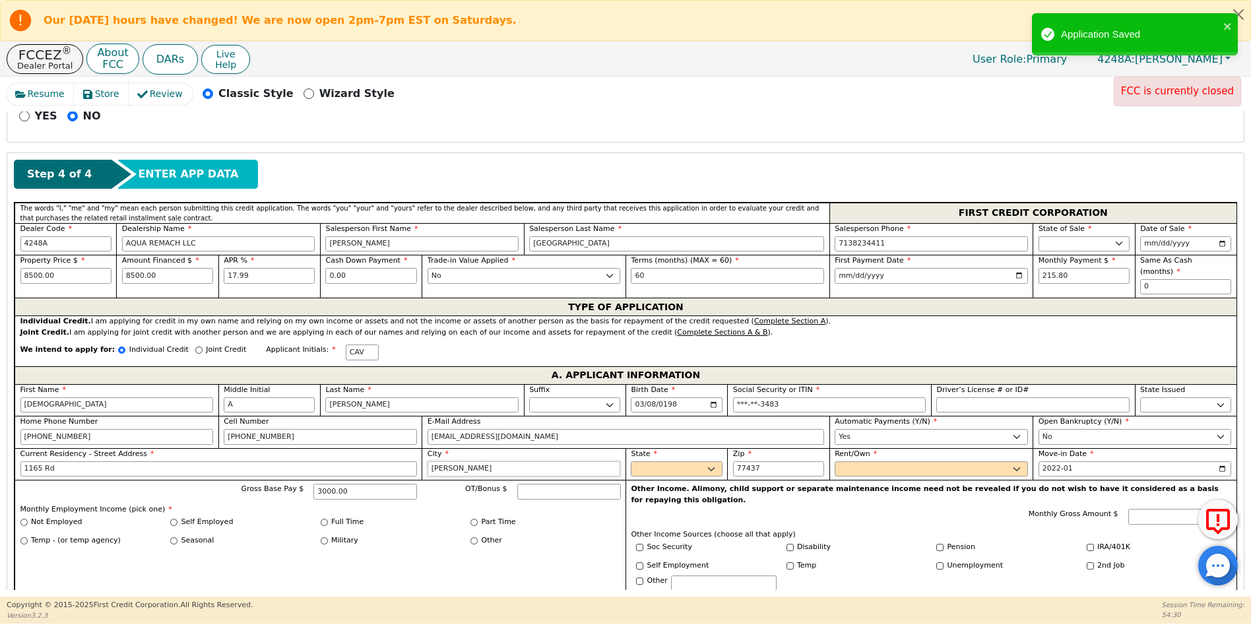
type input "[GEOGRAPHIC_DATA]"
select select "[GEOGRAPHIC_DATA]"
type input "[STREET_ADDRESS]"
select select "[GEOGRAPHIC_DATA]"
click at [766, 461] on input "77437" at bounding box center [778, 469] width 91 height 16
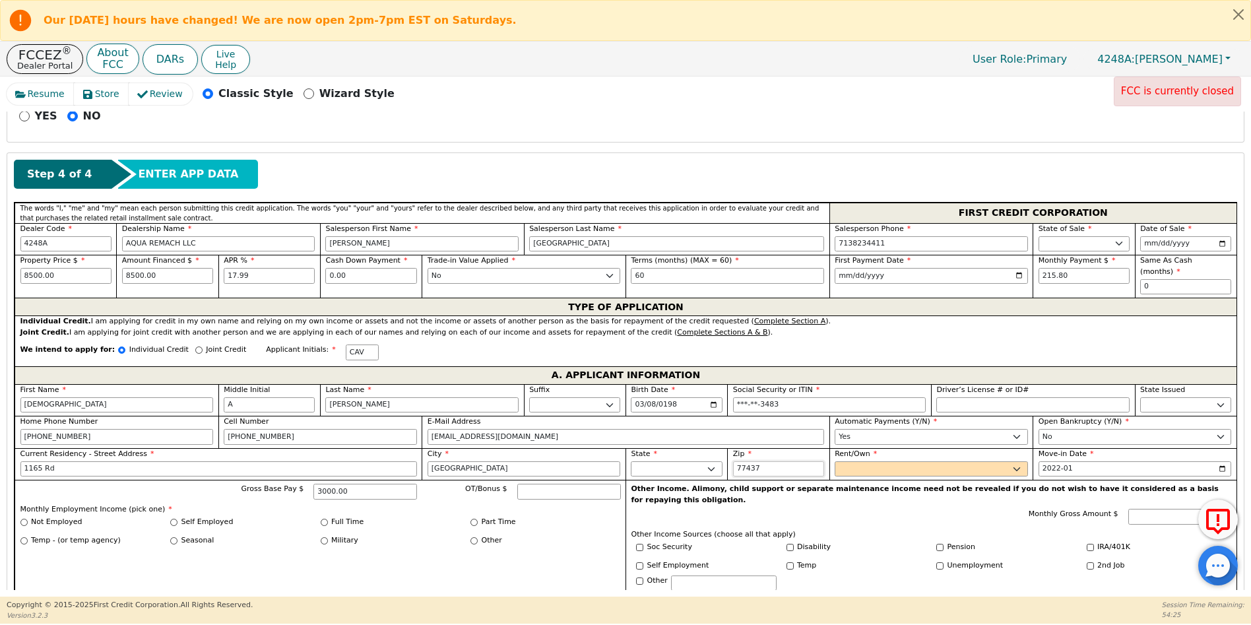
drag, startPoint x: 763, startPoint y: 459, endPoint x: 743, endPoint y: 457, distance: 19.8
click at [743, 461] on input "77437" at bounding box center [778, 469] width 91 height 16
type input "77327"
click at [855, 461] on select "Rent Own" at bounding box center [931, 469] width 193 height 16
select select "Own"
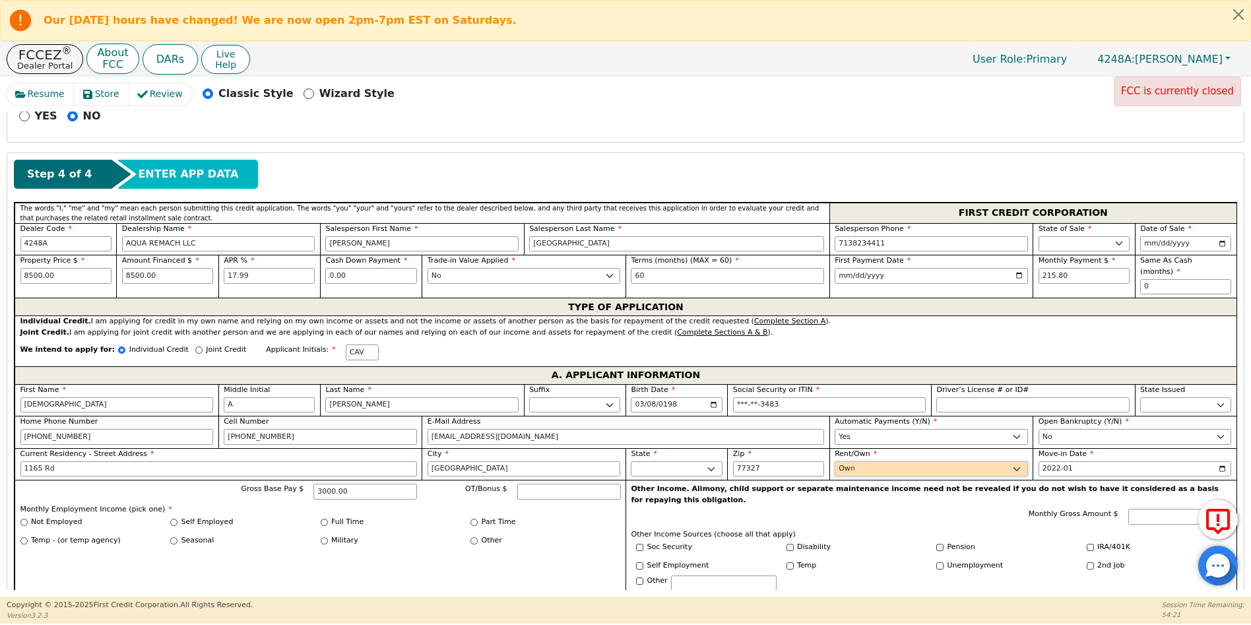
click at [835, 461] on select "Rent Own" at bounding box center [931, 469] width 193 height 16
click at [1044, 461] on input "2022-01" at bounding box center [1135, 469] width 193 height 16
click at [1074, 449] on div "Move-in Date 2022-04" at bounding box center [1135, 463] width 193 height 28
click at [1067, 461] on input "2022-04" at bounding box center [1135, 469] width 193 height 16
type input "2025-04"
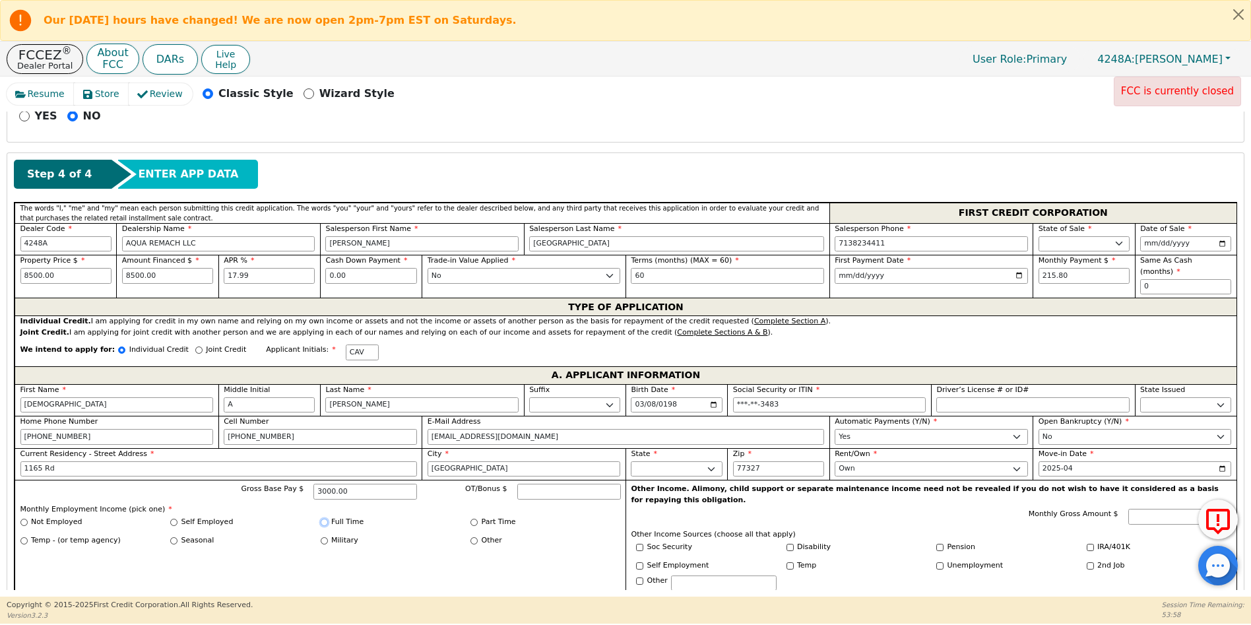
click at [323, 519] on input "Full Time" at bounding box center [324, 522] width 7 height 7
radio input "true"
drag, startPoint x: 372, startPoint y: 482, endPoint x: 321, endPoint y: 483, distance: 50.8
click at [321, 484] on div "Gross Base Pay $ 3000.00" at bounding box center [317, 492] width 200 height 16
type input "5600.00"
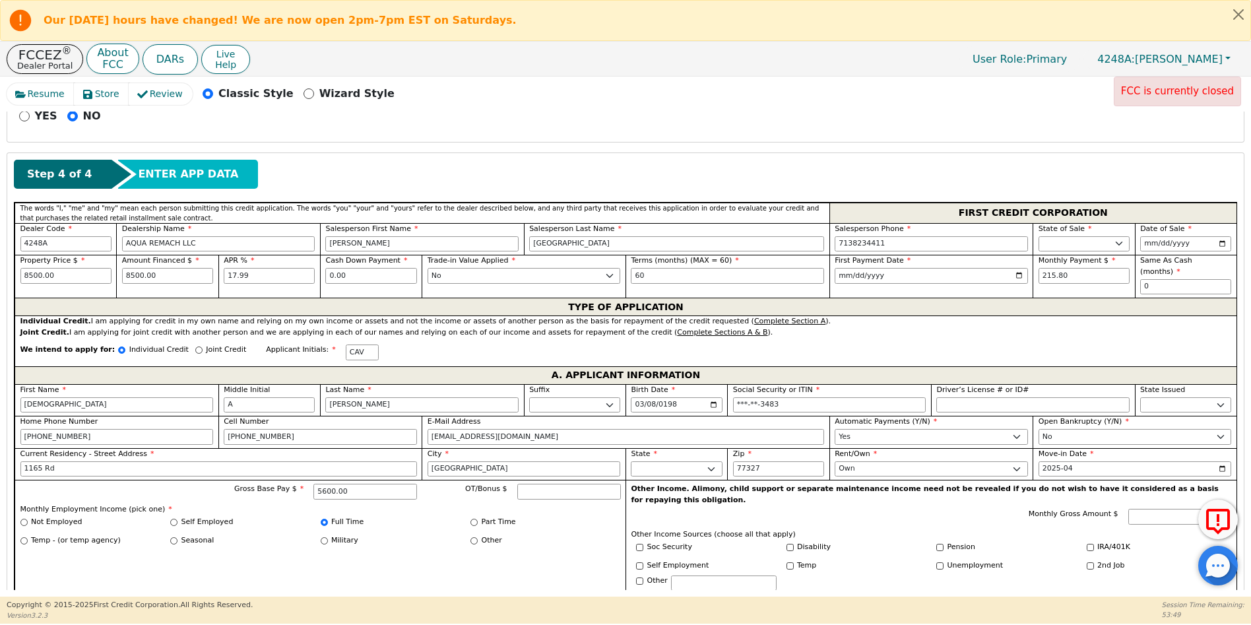
click at [411, 535] on div "Military" at bounding box center [396, 541] width 150 height 12
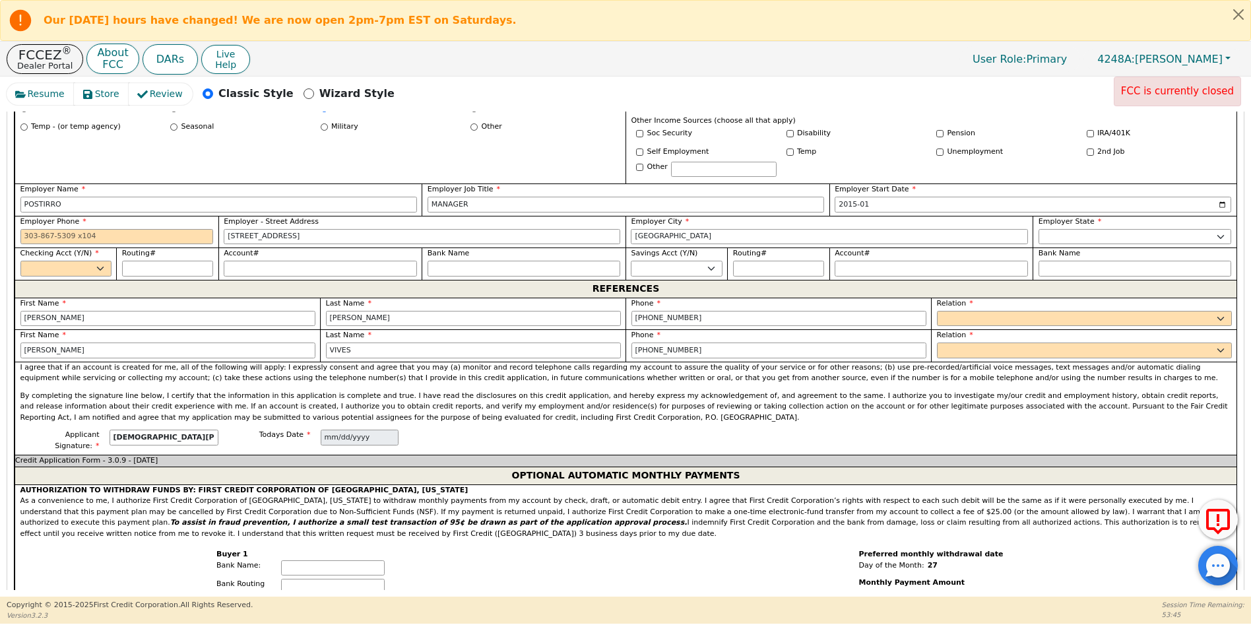
scroll to position [931, 0]
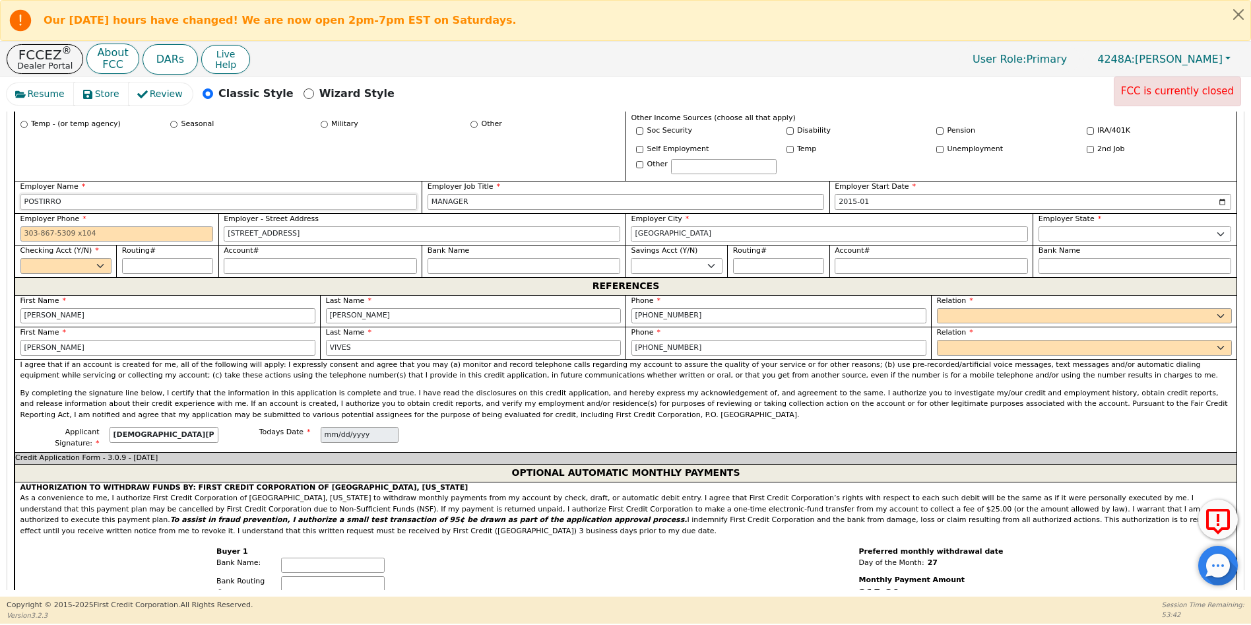
drag, startPoint x: 70, startPoint y: 175, endPoint x: 19, endPoint y: 171, distance: 51.0
click at [12, 176] on div "Step 4 of 4 ENTER APP DATA The words "I," "me" and "my" mean each person submit…" at bounding box center [625, 463] width 1237 height 1452
type input "IES COMUNICATIONES"
click at [472, 194] on input "MANAGER" at bounding box center [626, 202] width 397 height 16
click at [885, 194] on input "2015-01" at bounding box center [1033, 202] width 397 height 16
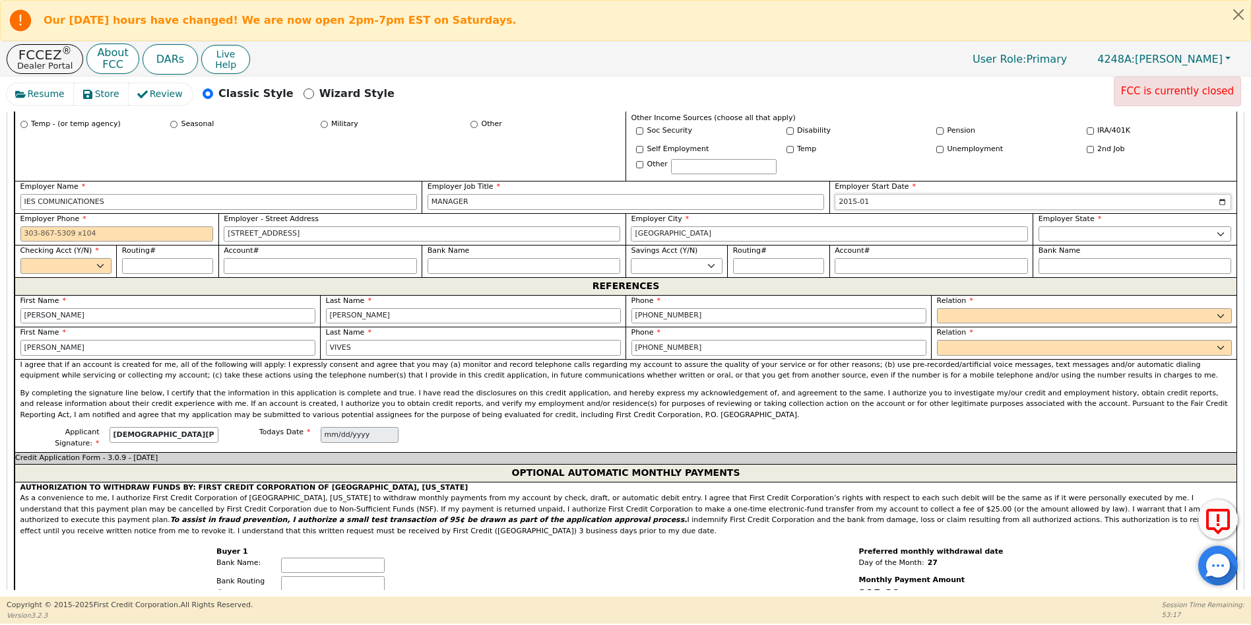
click at [876, 194] on input "2015-01" at bounding box center [1033, 202] width 397 height 16
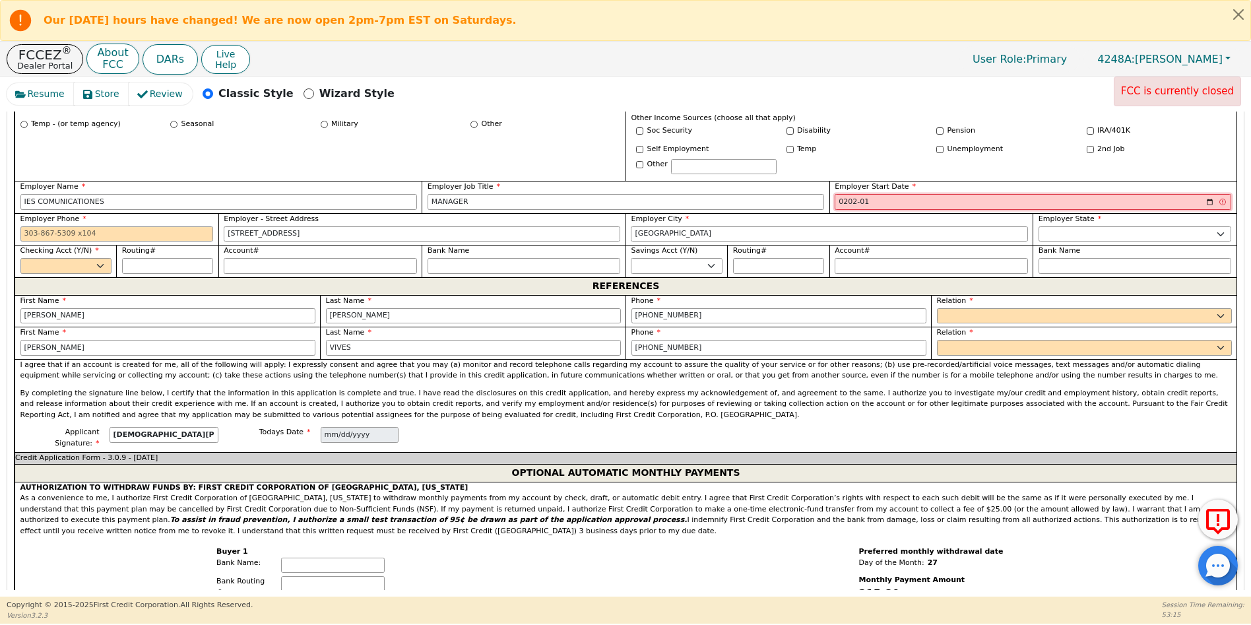
type input "2021-01"
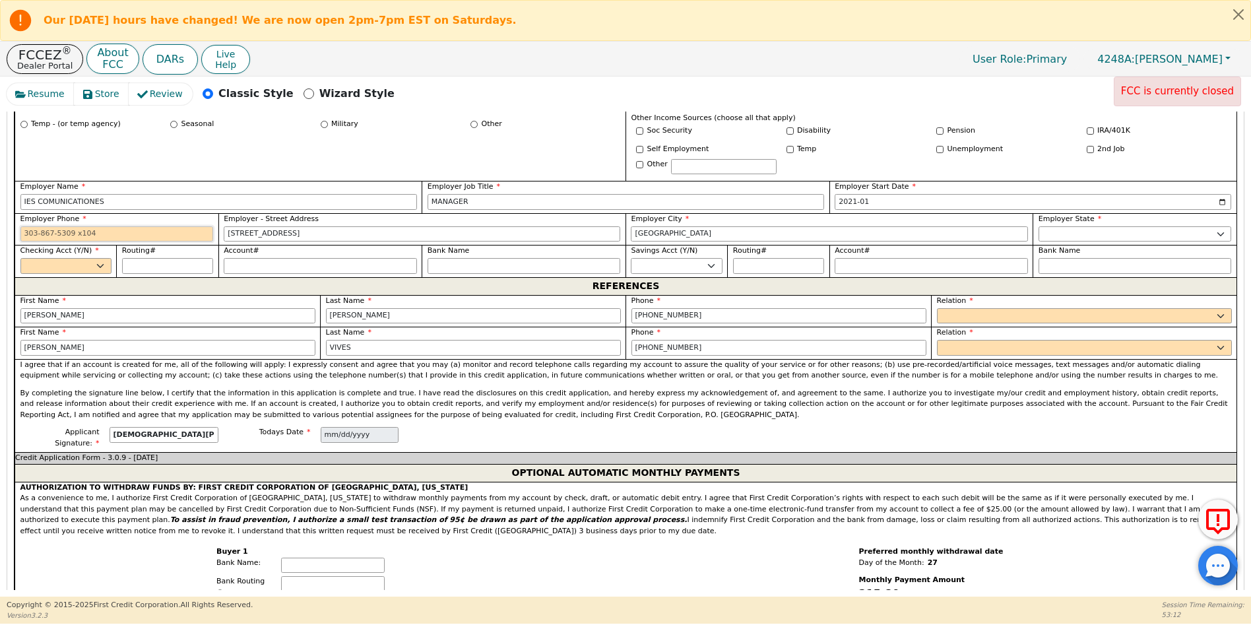
click at [32, 226] on input "Employer Phone" at bounding box center [116, 234] width 193 height 16
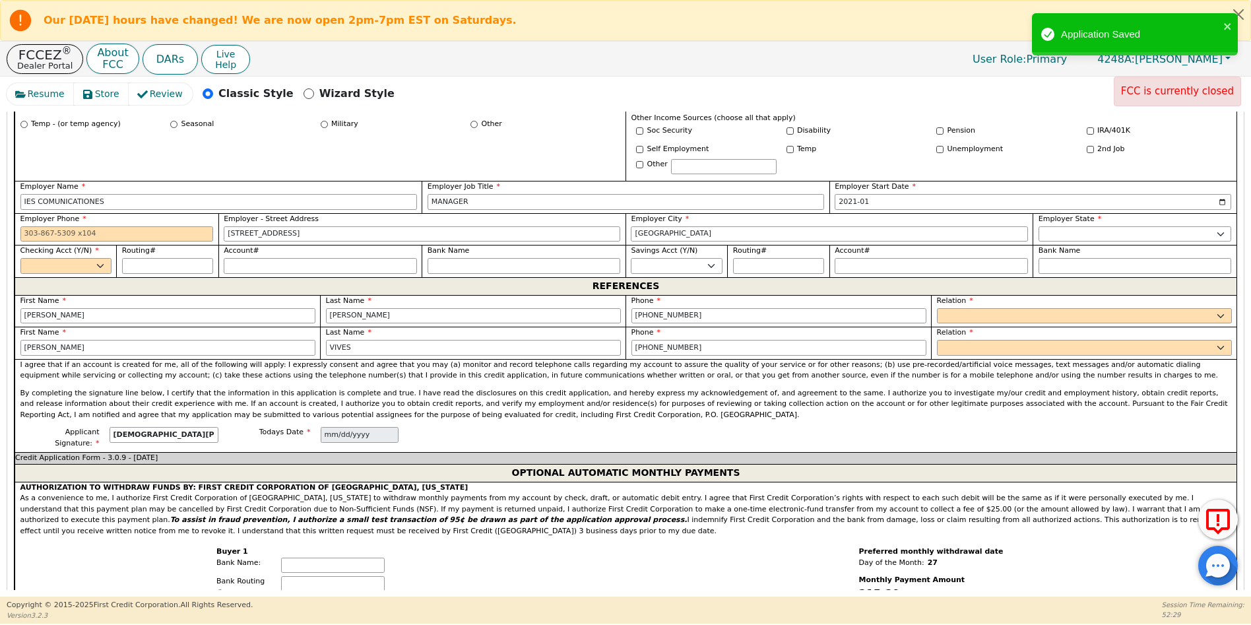
click at [320, 245] on div "Account#" at bounding box center [320, 261] width 204 height 32
drag, startPoint x: 290, startPoint y: 214, endPoint x: 220, endPoint y: 212, distance: 70.0
click at [220, 213] on div "Employer - Street Address [STREET_ADDRESS]" at bounding box center [421, 229] width 407 height 32
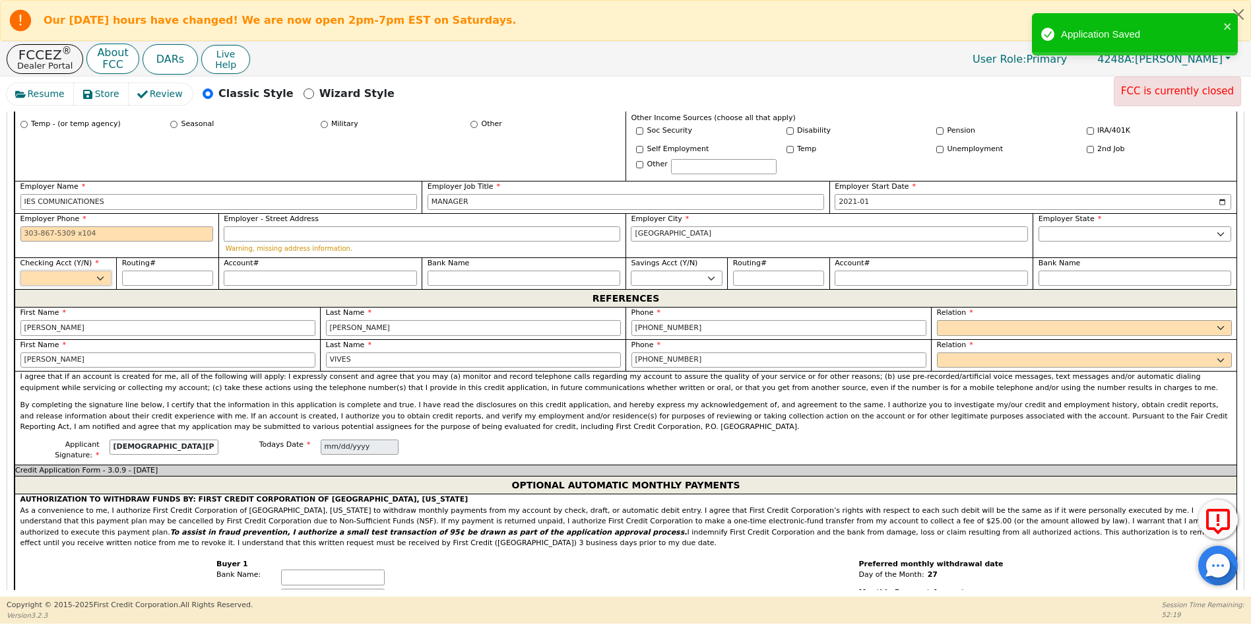
click at [62, 271] on select "Yes No" at bounding box center [65, 279] width 91 height 16
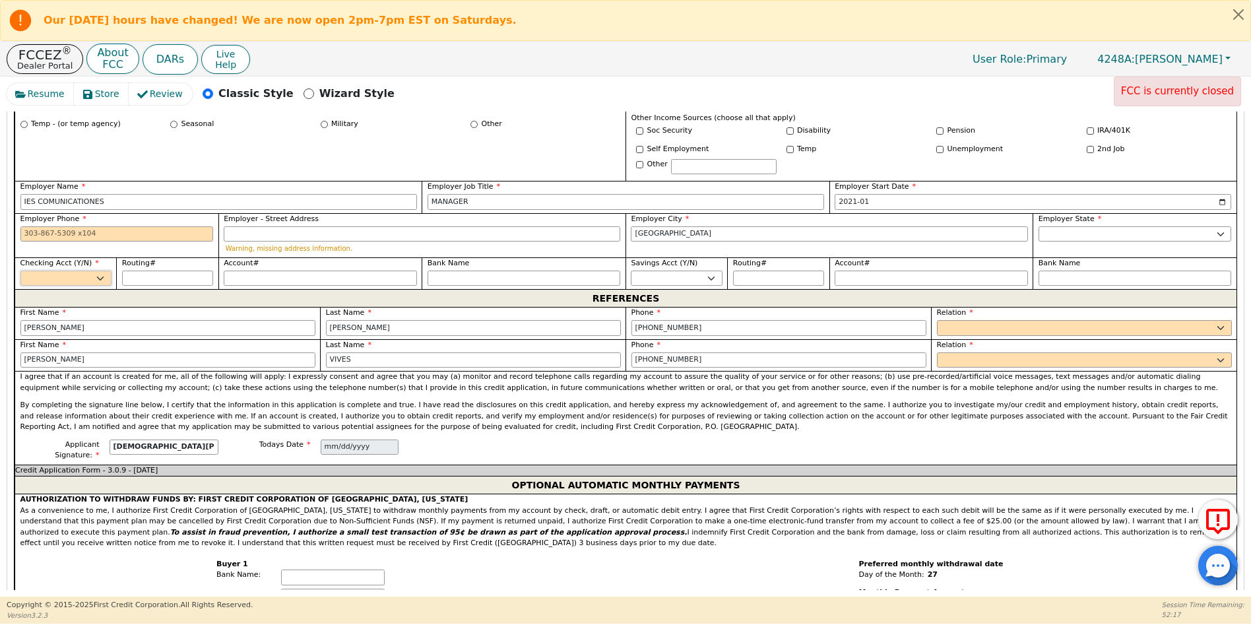
select select "y"
click at [20, 271] on select "Yes No" at bounding box center [65, 279] width 91 height 16
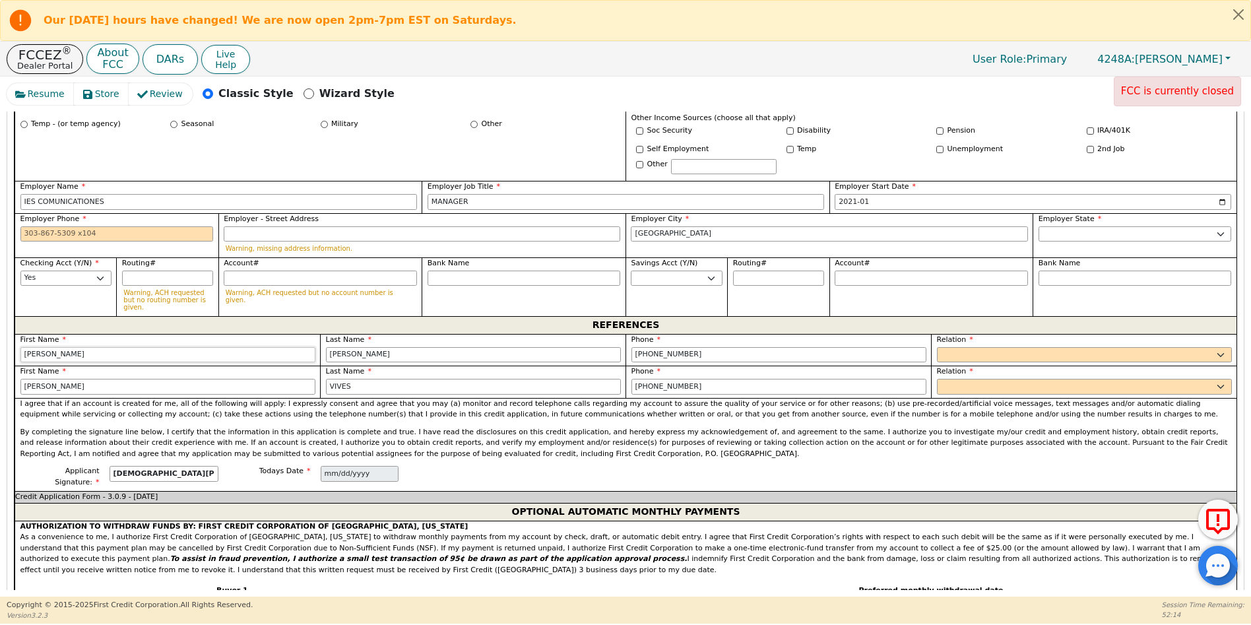
click at [55, 347] on input "[PERSON_NAME]" at bounding box center [167, 355] width 295 height 16
click at [952, 347] on select "FATHER MOTHER SISTER BROTHER DAUGHTER SON CO-WORKER NEIGHBOR FRIEND COUSIN G-MO…" at bounding box center [1084, 355] width 295 height 16
select select "FRIEND"
click at [937, 347] on select "FATHER MOTHER SISTER BROTHER DAUGHTER SON CO-WORKER NEIGHBOR FRIEND COUSIN G-MO…" at bounding box center [1084, 355] width 295 height 16
click at [952, 379] on select "FATHER MOTHER SISTER BROTHER DAUGHTER SON CO-WORKER NEIGHBOR FRIEND COUSIN G-MO…" at bounding box center [1084, 387] width 295 height 16
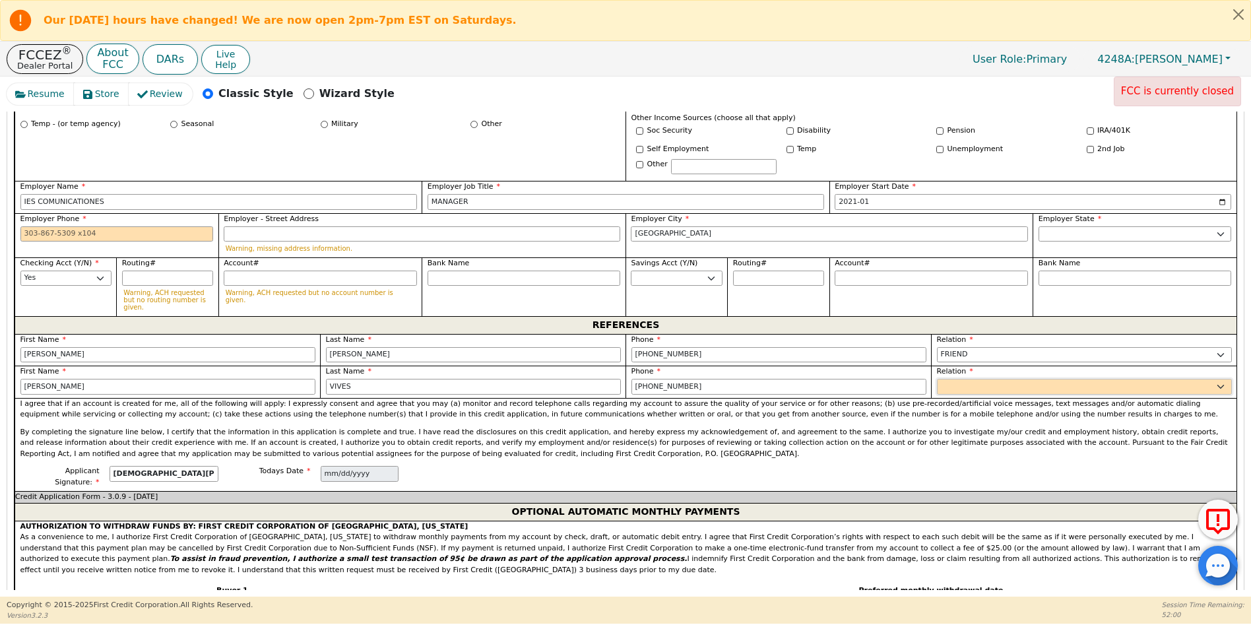
select select "FRIEND"
click at [937, 379] on select "FATHER MOTHER SISTER BROTHER DAUGHTER SON CO-WORKER NEIGHBOR FRIEND COUSIN G-MO…" at bounding box center [1084, 387] width 295 height 16
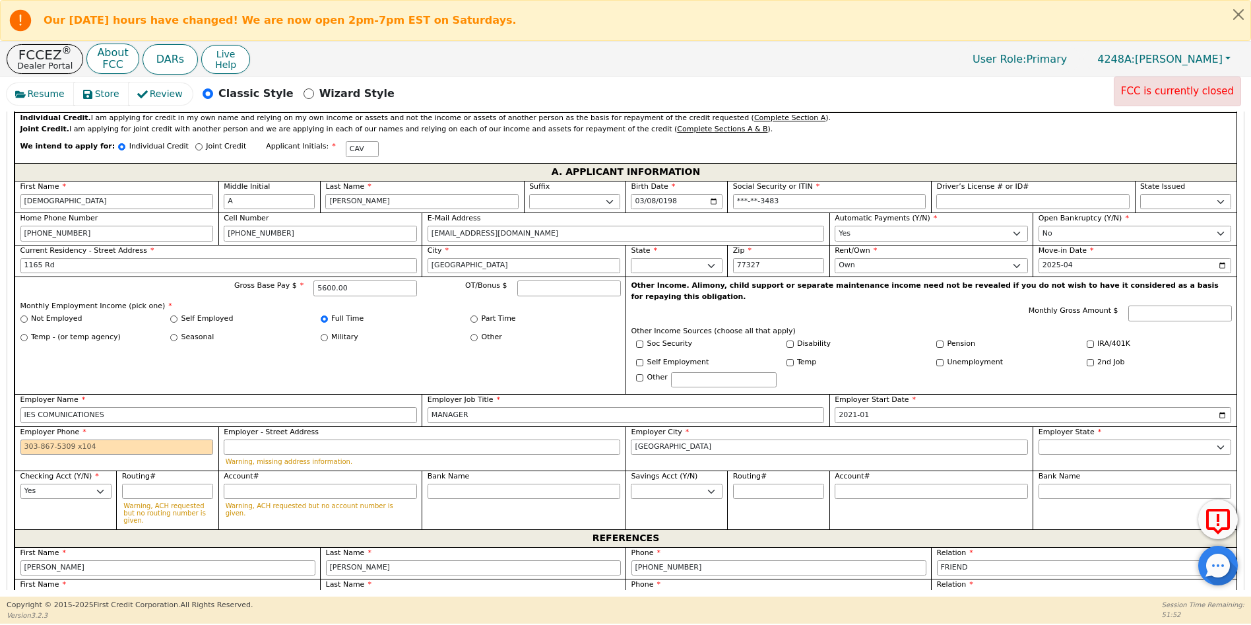
scroll to position [739, 0]
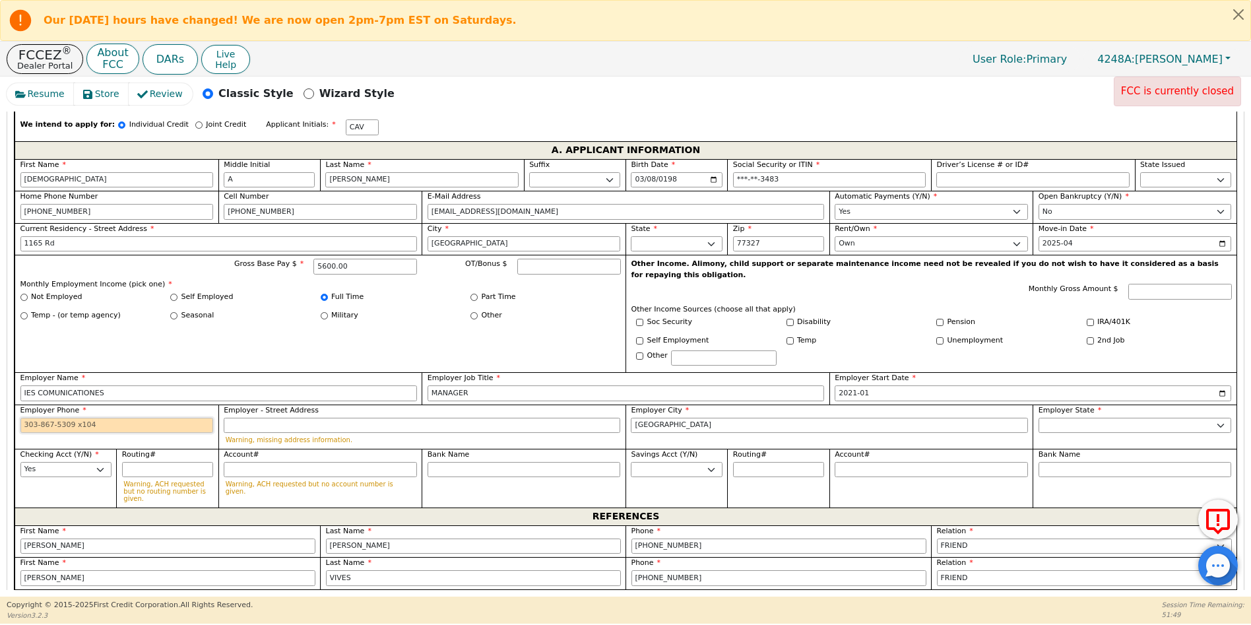
click at [26, 418] on input "Employer Phone" at bounding box center [116, 426] width 193 height 16
type input "281456"
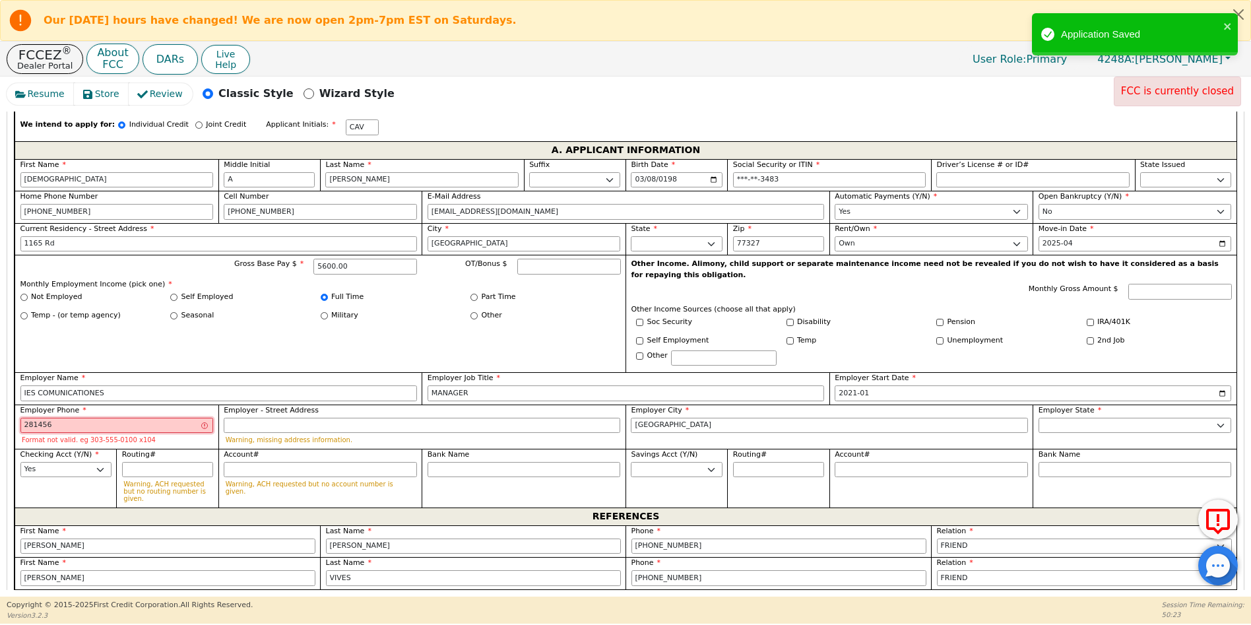
drag, startPoint x: 55, startPoint y: 401, endPoint x: -8, endPoint y: 401, distance: 62.7
click at [0, 401] on html "Our [DATE] hours have changed! We are now open 2pm-7pm EST on Saturdays. FCCEZ …" at bounding box center [625, 312] width 1251 height 624
paste input "tel7138601500"
click at [32, 418] on input "tel7138601500" at bounding box center [116, 426] width 193 height 16
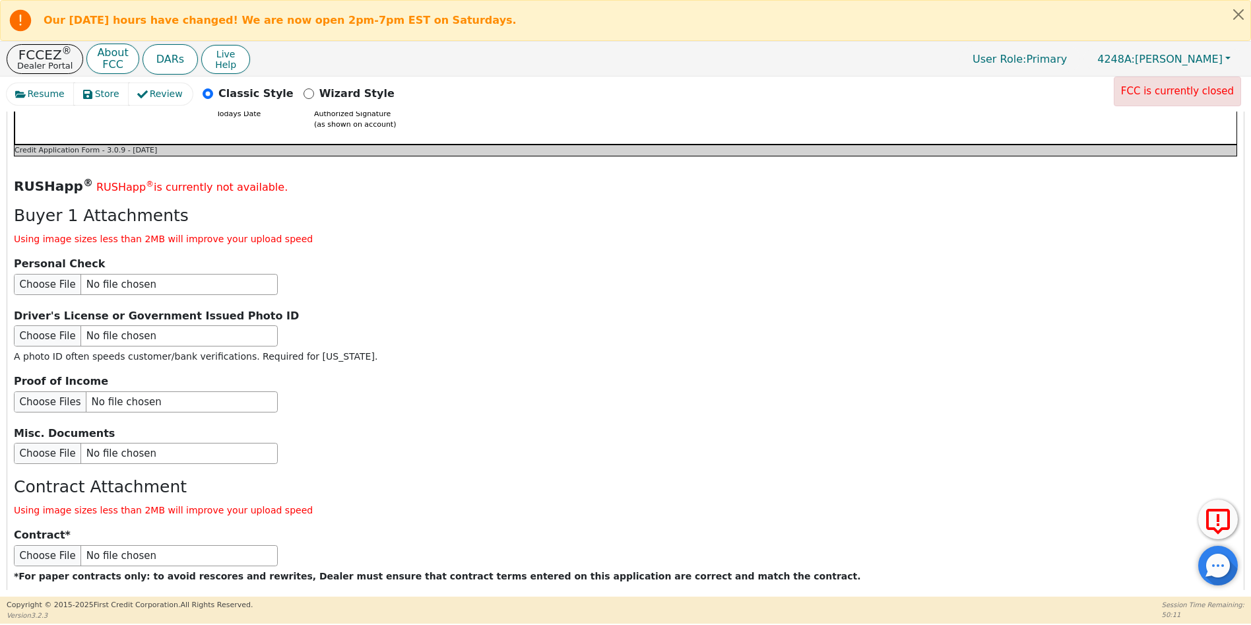
scroll to position [1537, 0]
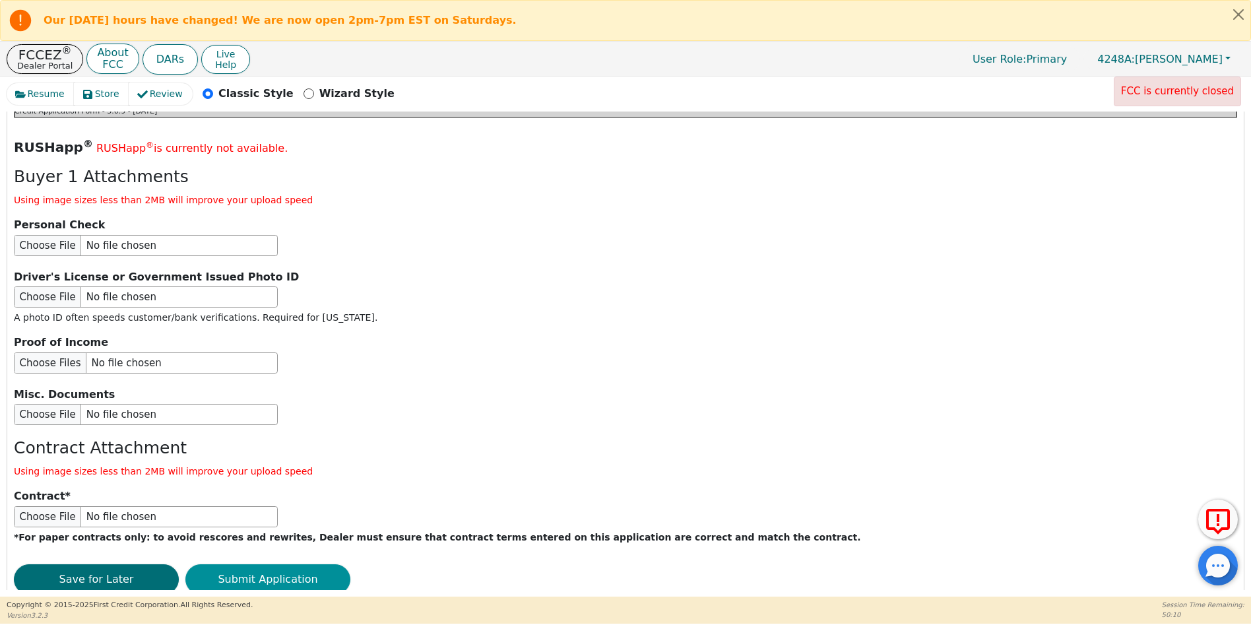
type input "[PHONE_NUMBER]"
click at [263, 564] on button "Submit Application" at bounding box center [267, 579] width 165 height 30
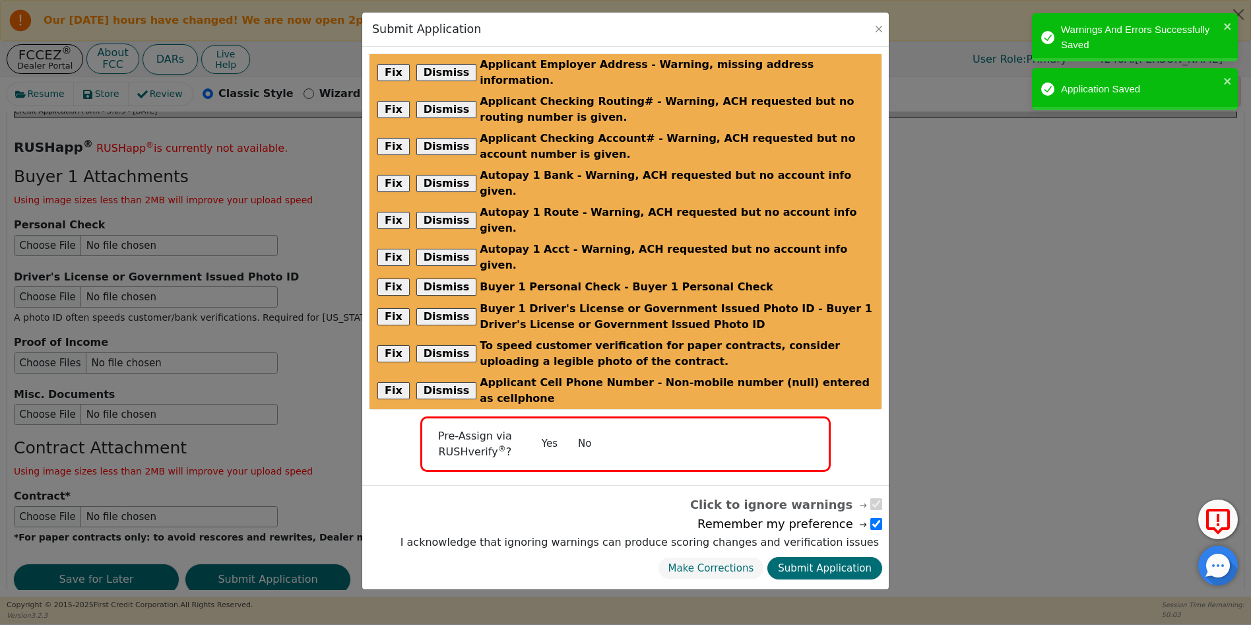
click at [583, 432] on button "No" at bounding box center [585, 443] width 34 height 23
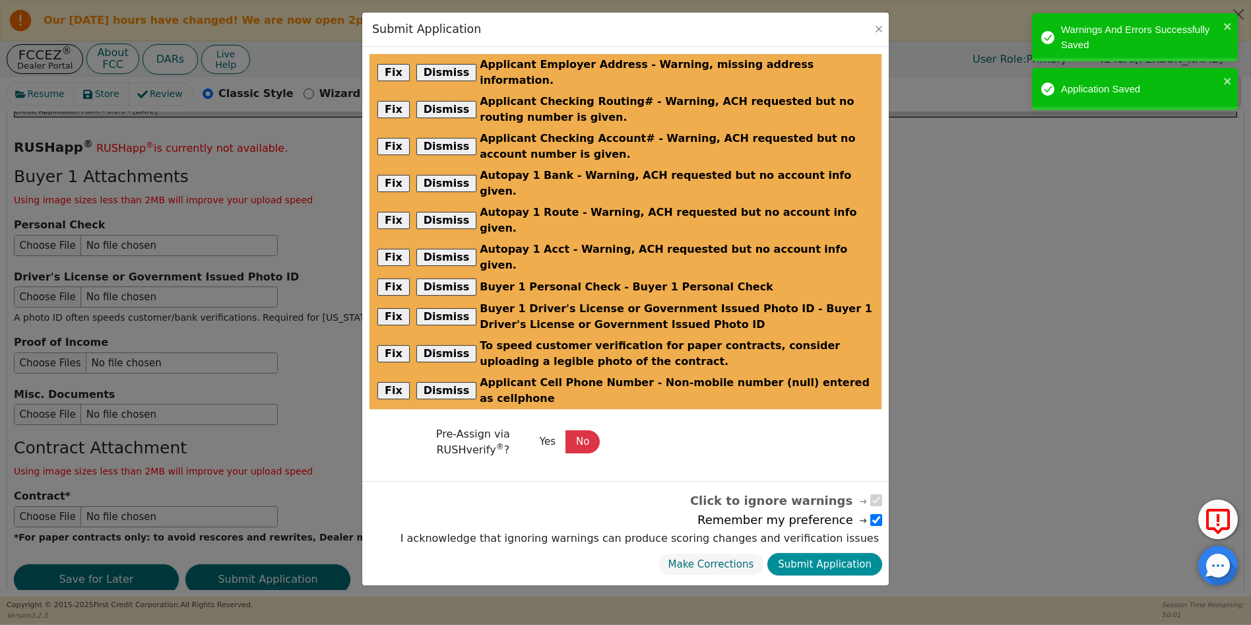
click at [845, 553] on button "Submit Application" at bounding box center [825, 564] width 115 height 23
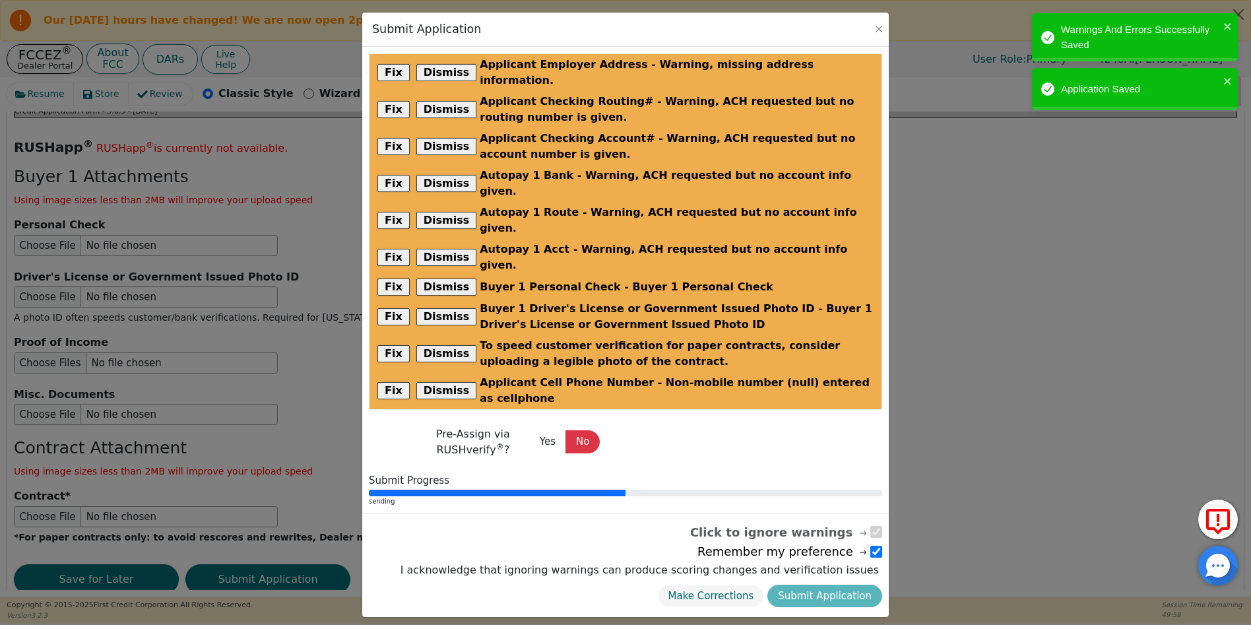
radio input "false"
